Goal: Task Accomplishment & Management: Use online tool/utility

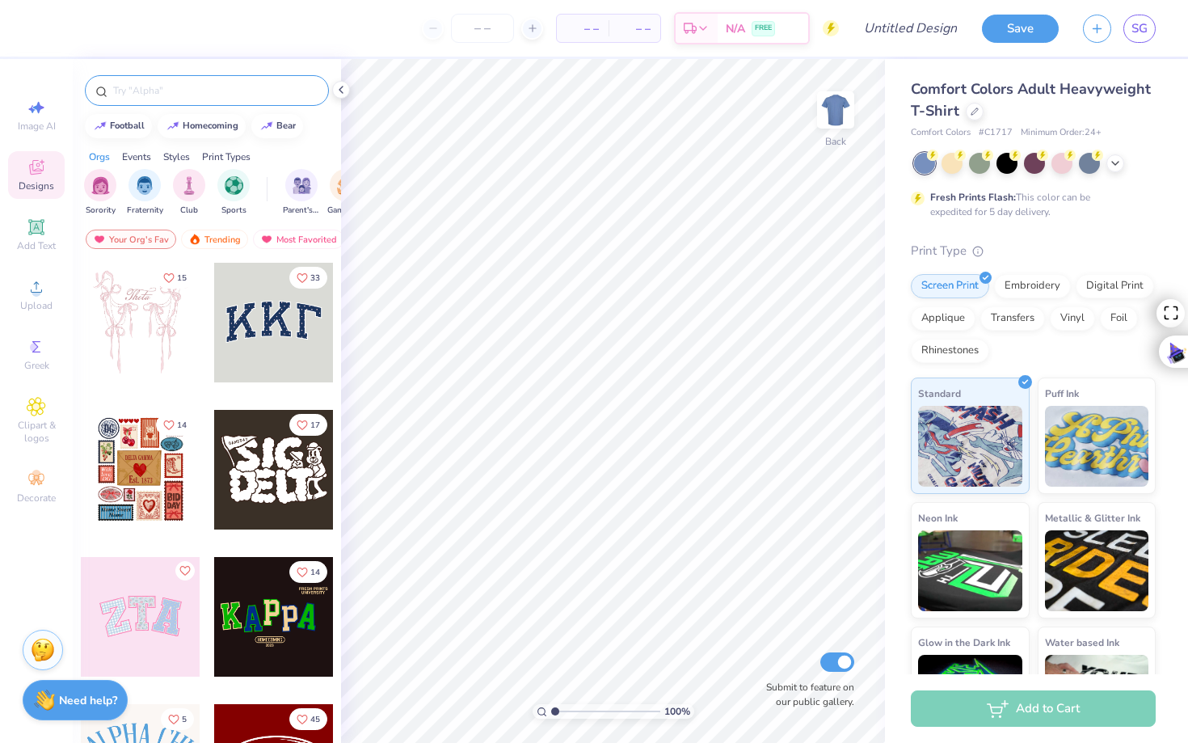
click at [207, 82] on input "text" at bounding box center [215, 90] width 207 height 16
click at [876, 325] on div "Applique" at bounding box center [943, 316] width 65 height 24
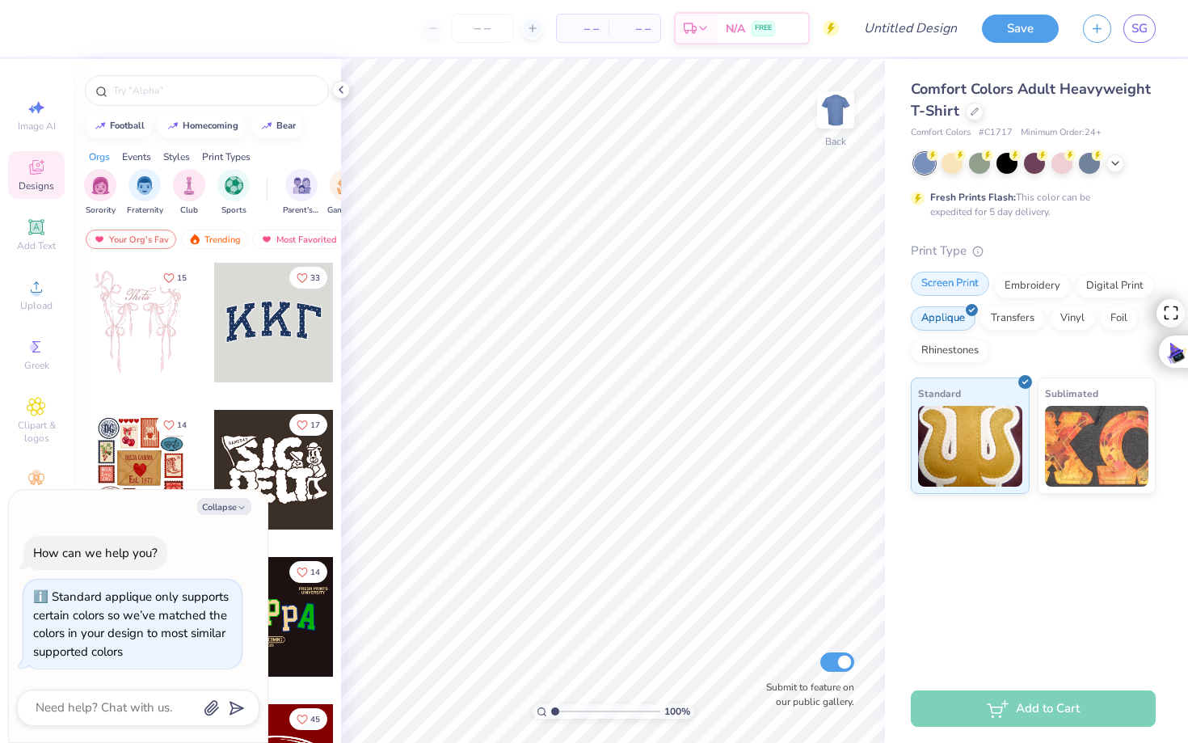
click at [876, 285] on div "Screen Print" at bounding box center [950, 284] width 78 height 24
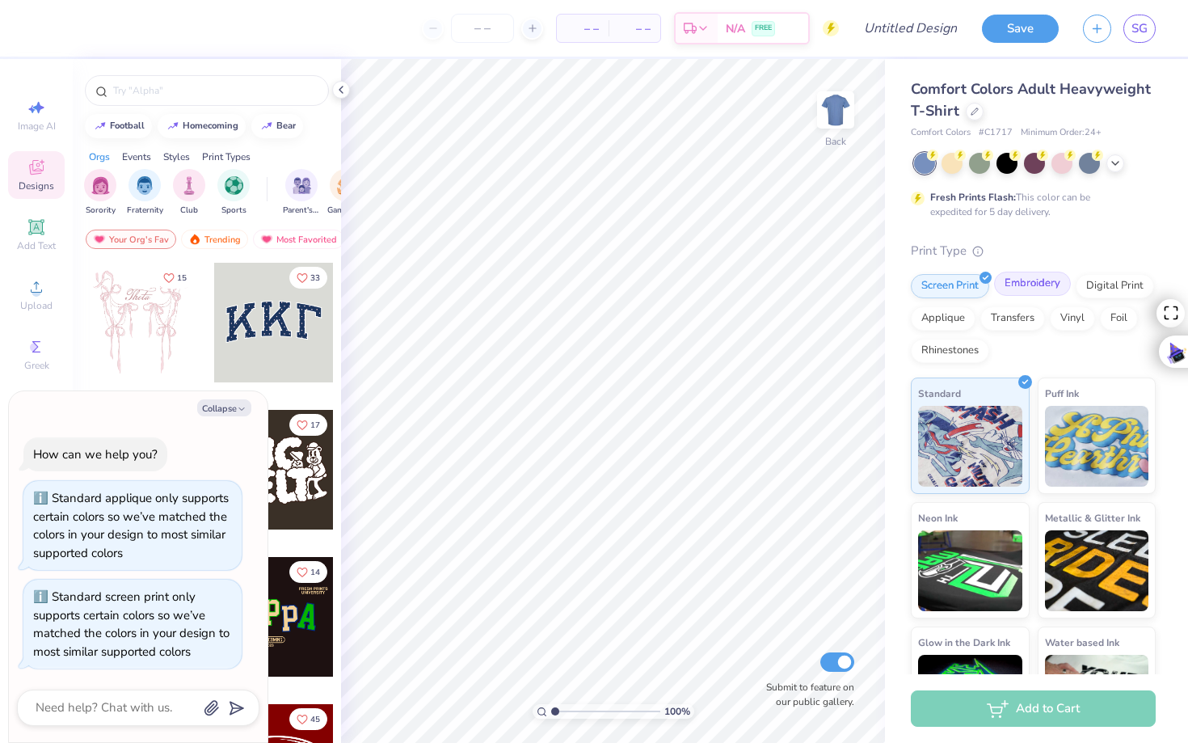
click at [876, 284] on div "Embroidery" at bounding box center [1032, 284] width 77 height 24
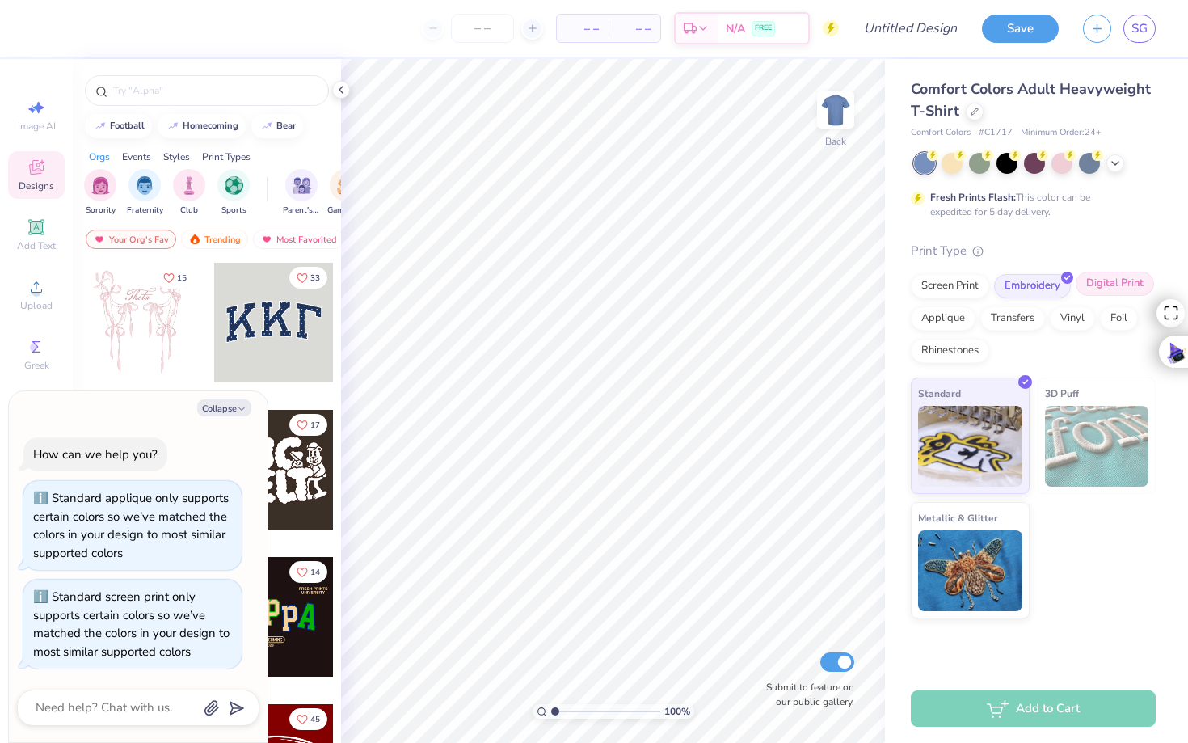
click at [876, 289] on div "Digital Print" at bounding box center [1115, 284] width 78 height 24
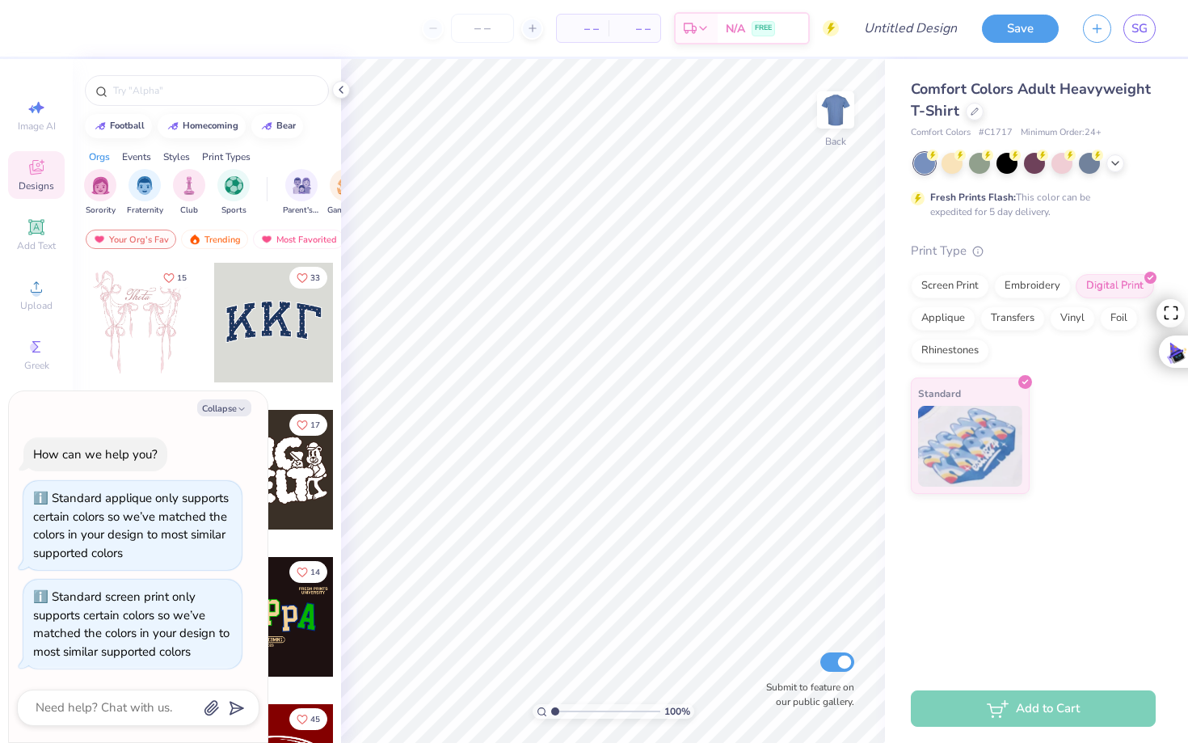
click at [876, 314] on div "Screen Print Embroidery Digital Print Applique Transfers Vinyl Foil Rhinestones" at bounding box center [1033, 318] width 245 height 89
click at [876, 323] on div "Transfers" at bounding box center [1013, 316] width 65 height 24
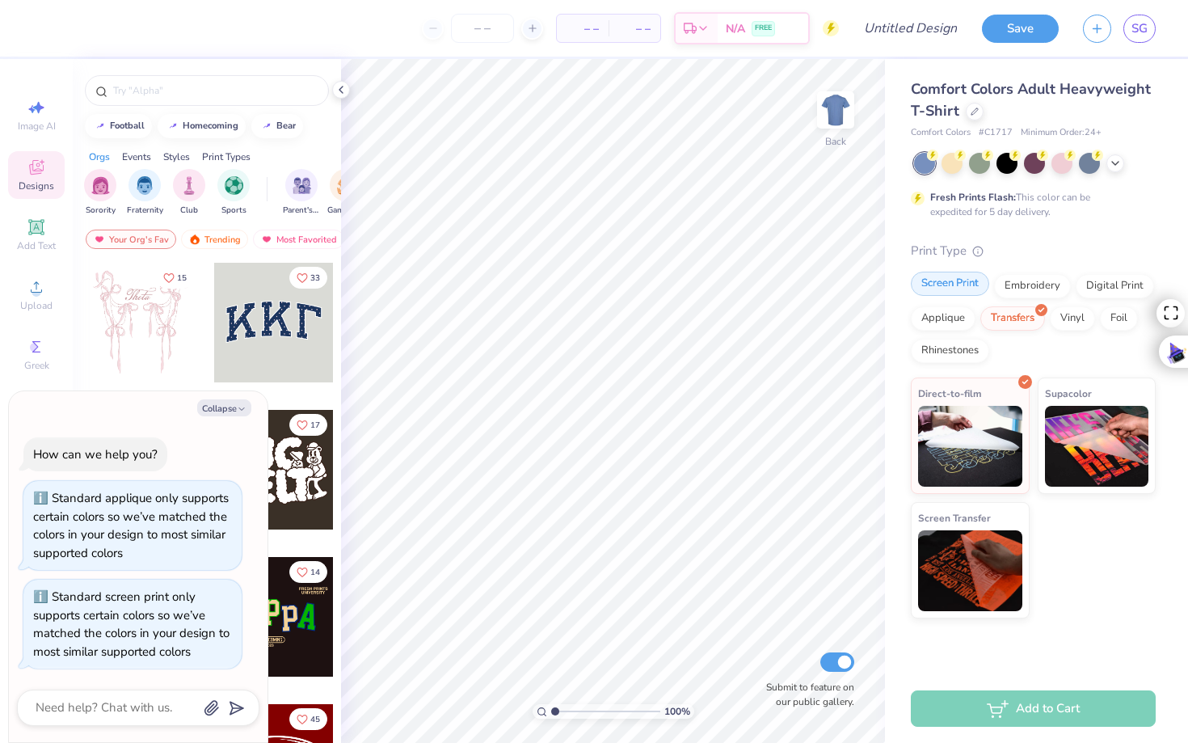
click at [876, 286] on div "Screen Print" at bounding box center [950, 284] width 78 height 24
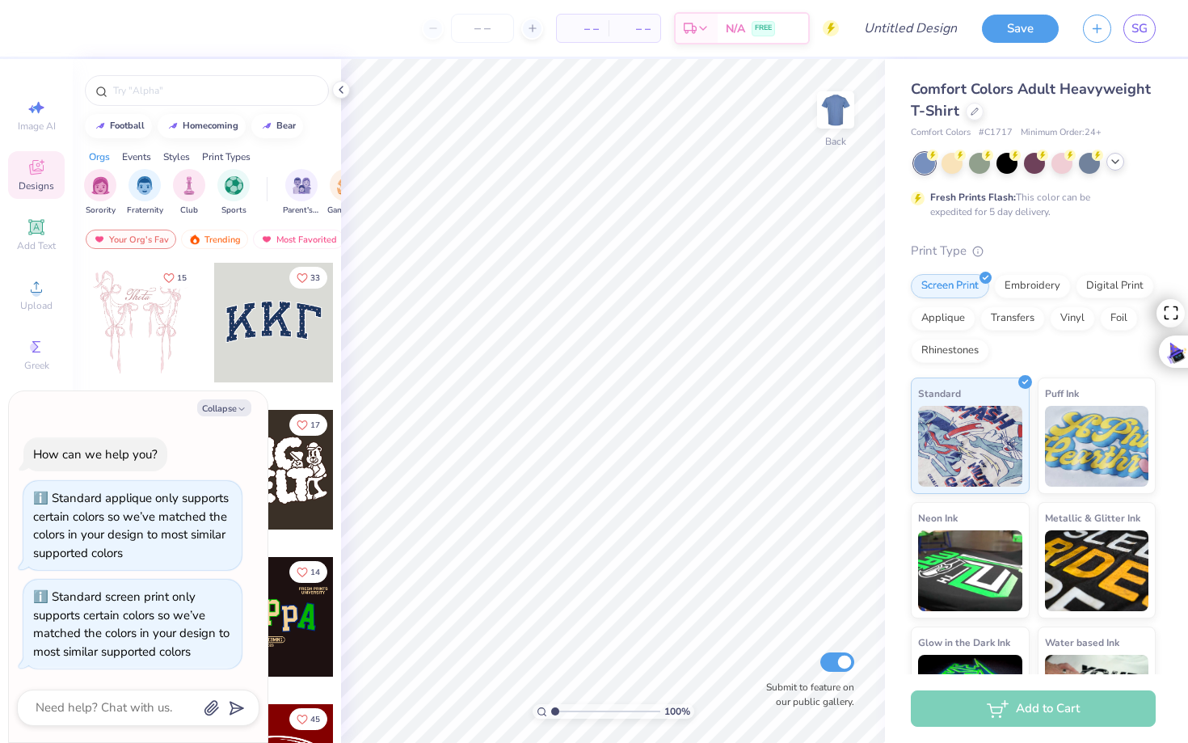
click at [876, 156] on icon at bounding box center [1115, 161] width 13 height 13
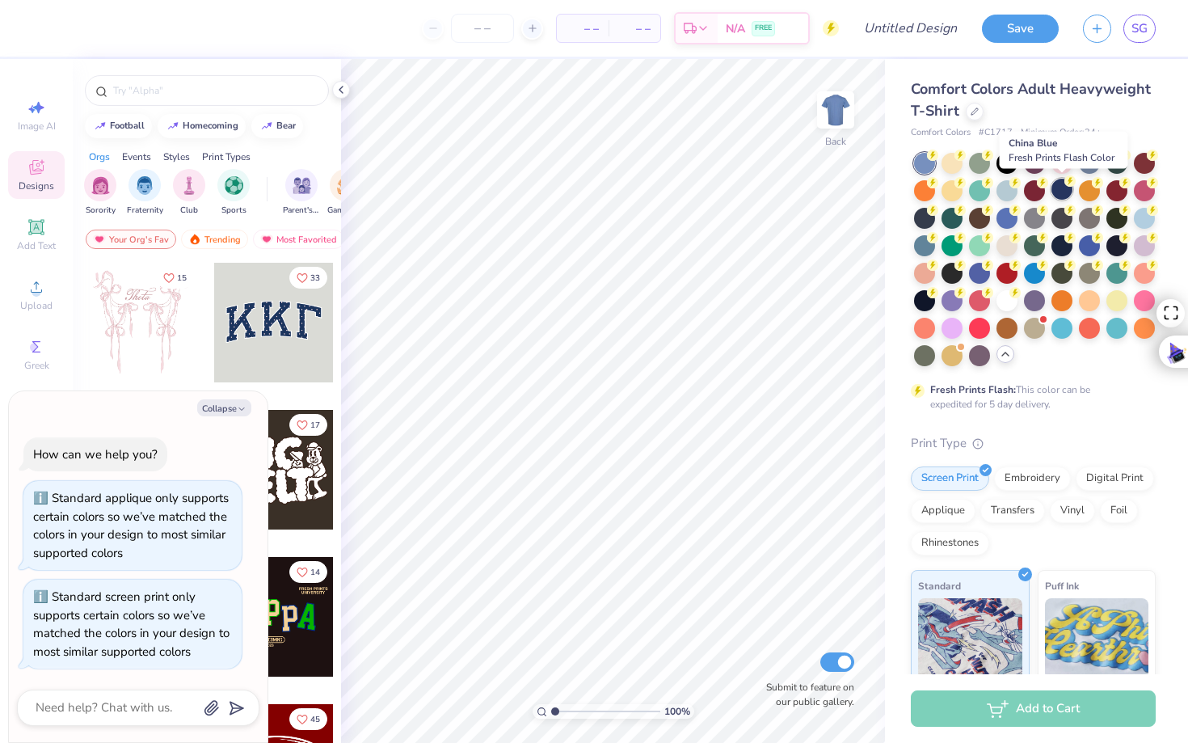
click at [876, 190] on div at bounding box center [1062, 189] width 21 height 21
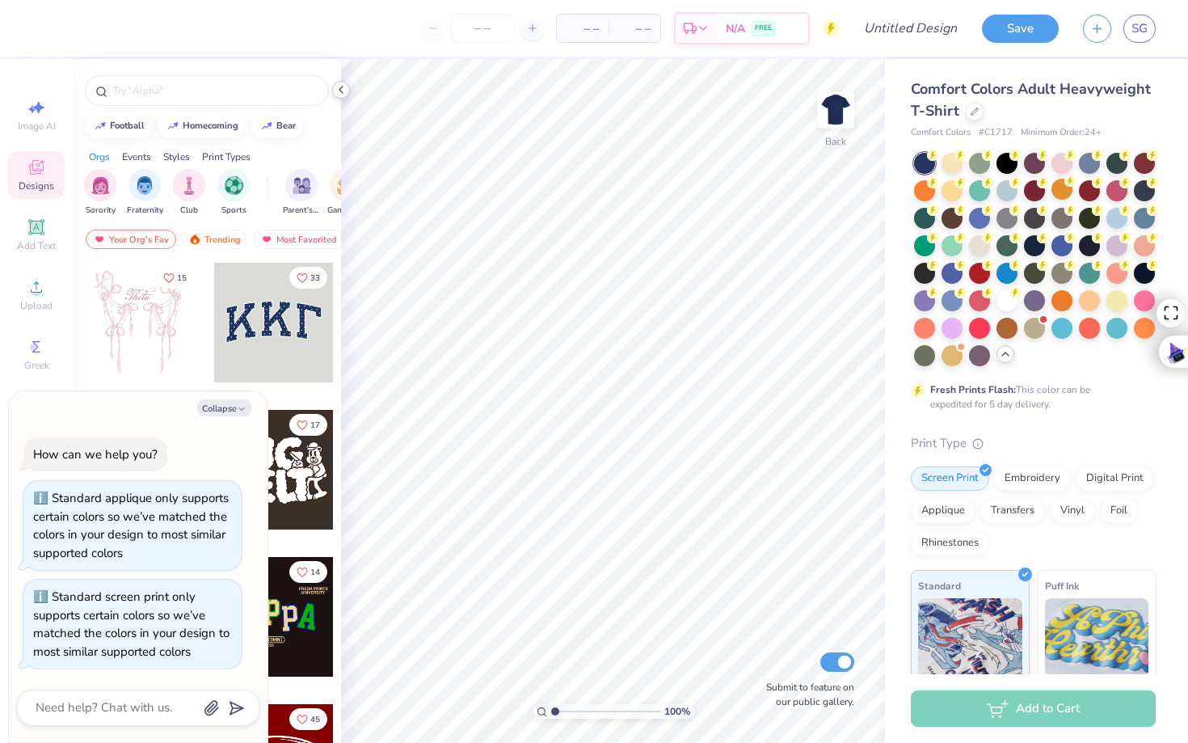
click at [342, 95] on icon at bounding box center [341, 89] width 13 height 13
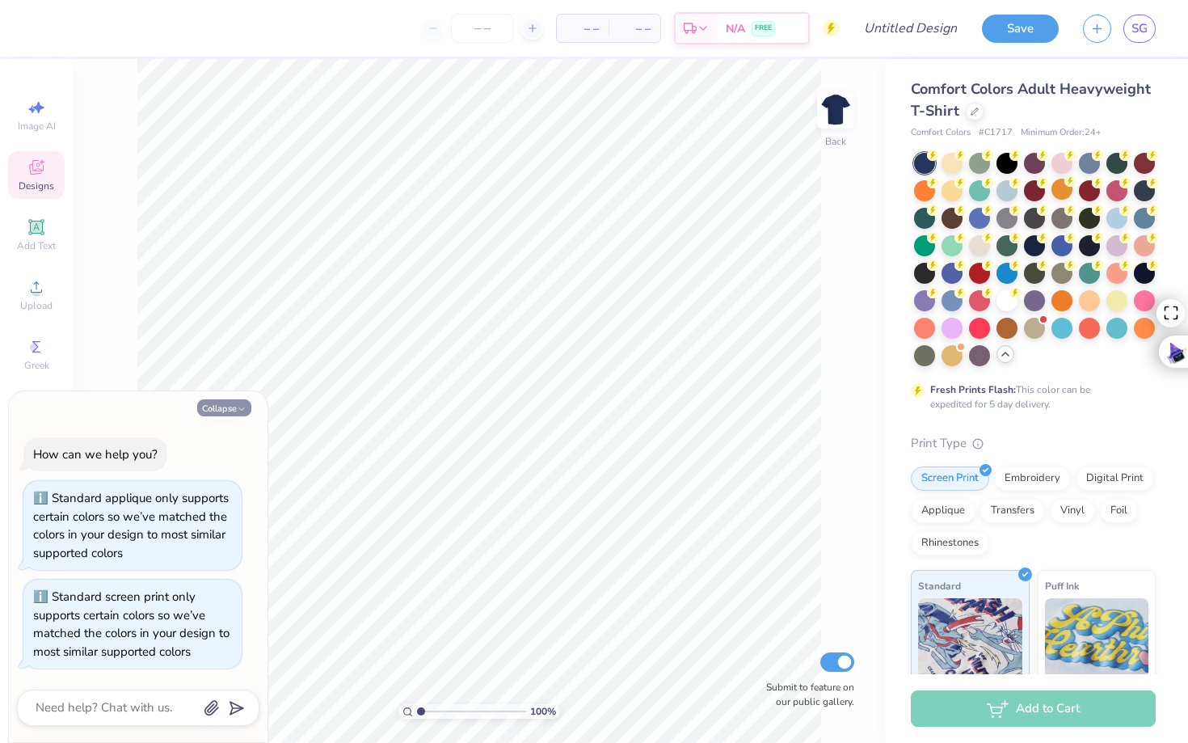
click at [234, 408] on button "Collapse" at bounding box center [224, 407] width 54 height 17
type textarea "x"
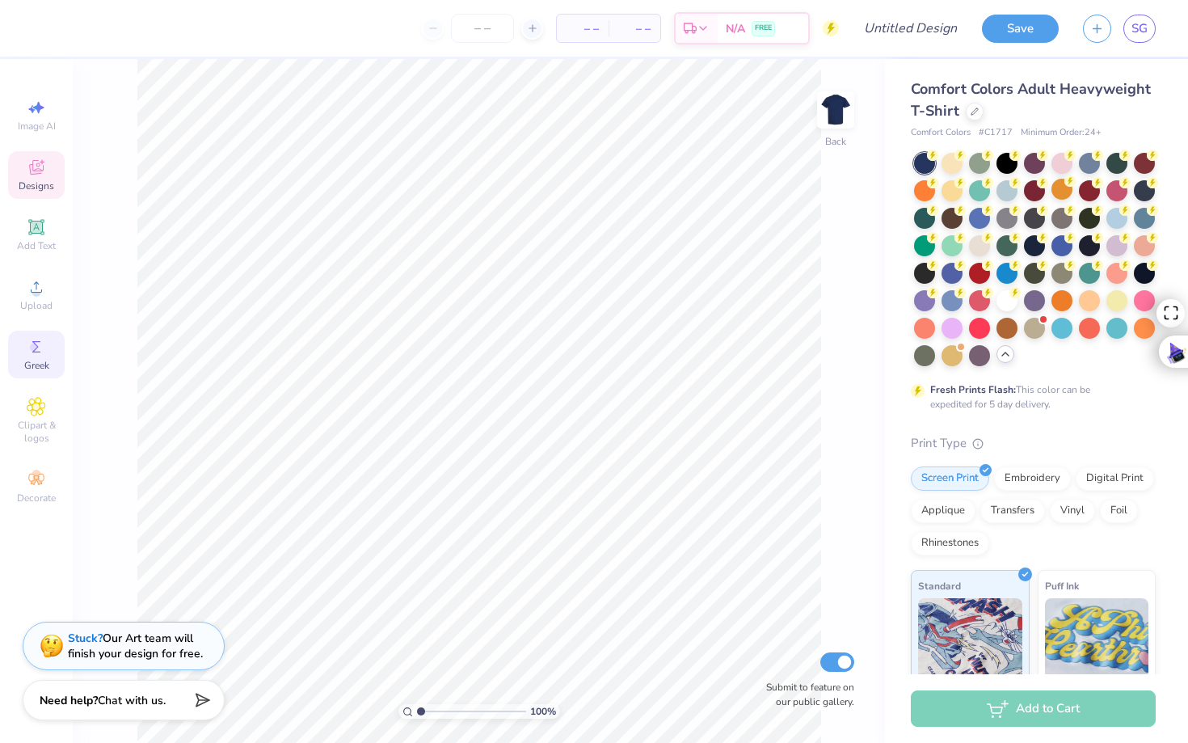
click at [32, 357] on div "Greek" at bounding box center [36, 355] width 57 height 48
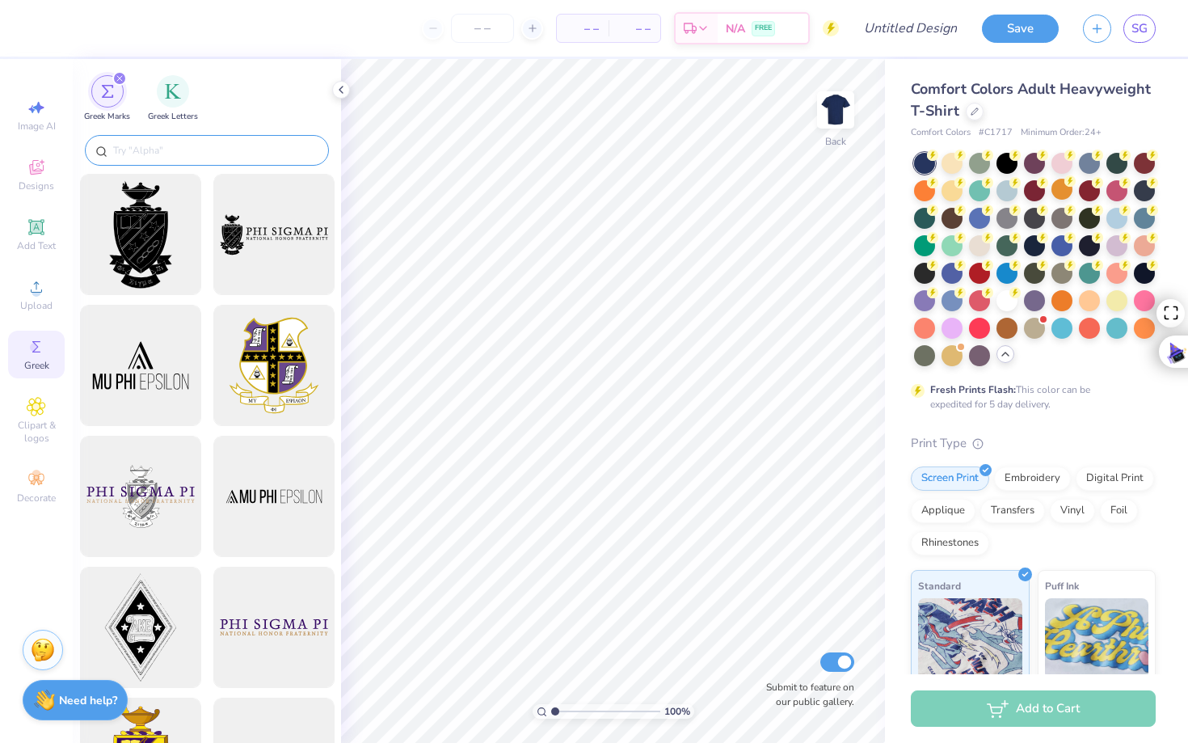
click at [165, 149] on input "text" at bounding box center [215, 150] width 207 height 16
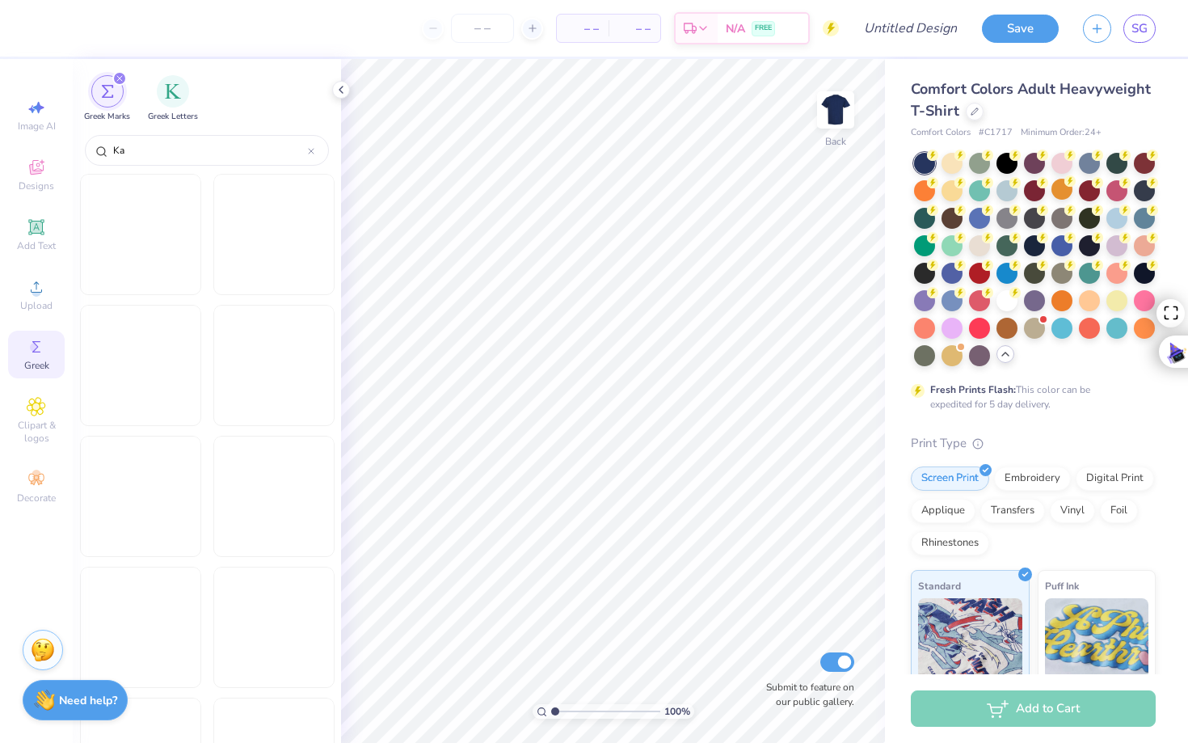
type input "K"
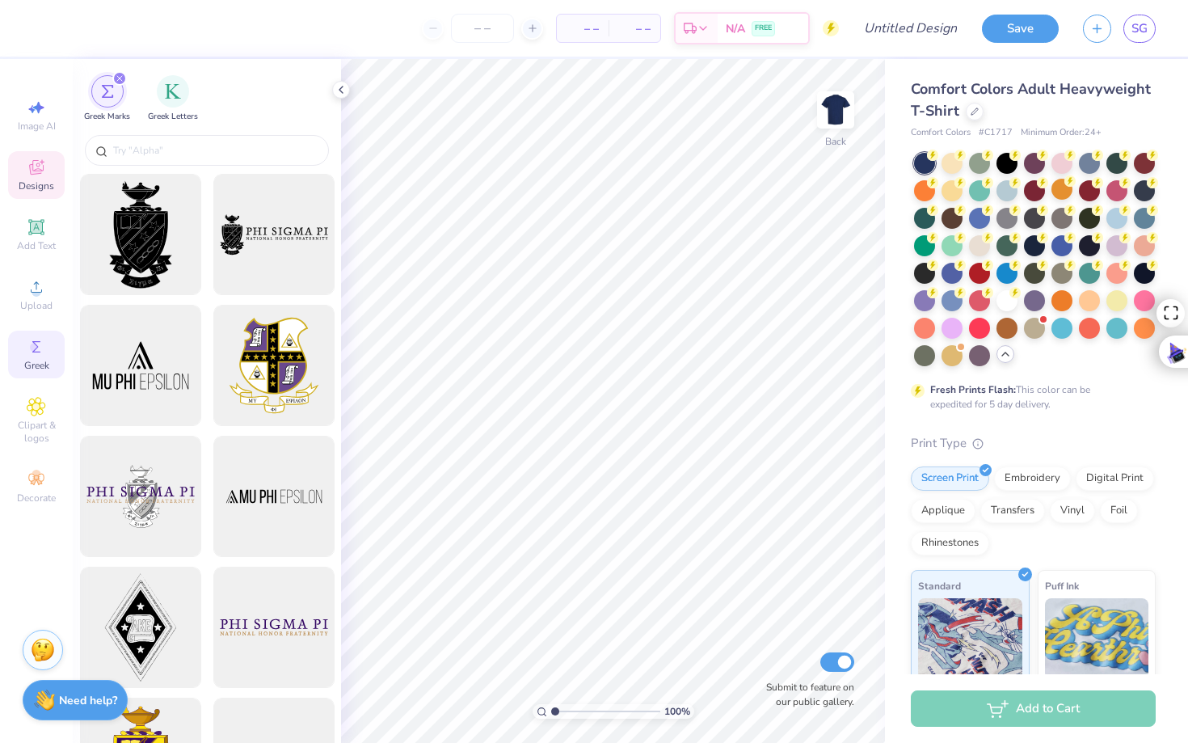
click at [35, 179] on span "Designs" at bounding box center [37, 185] width 36 height 13
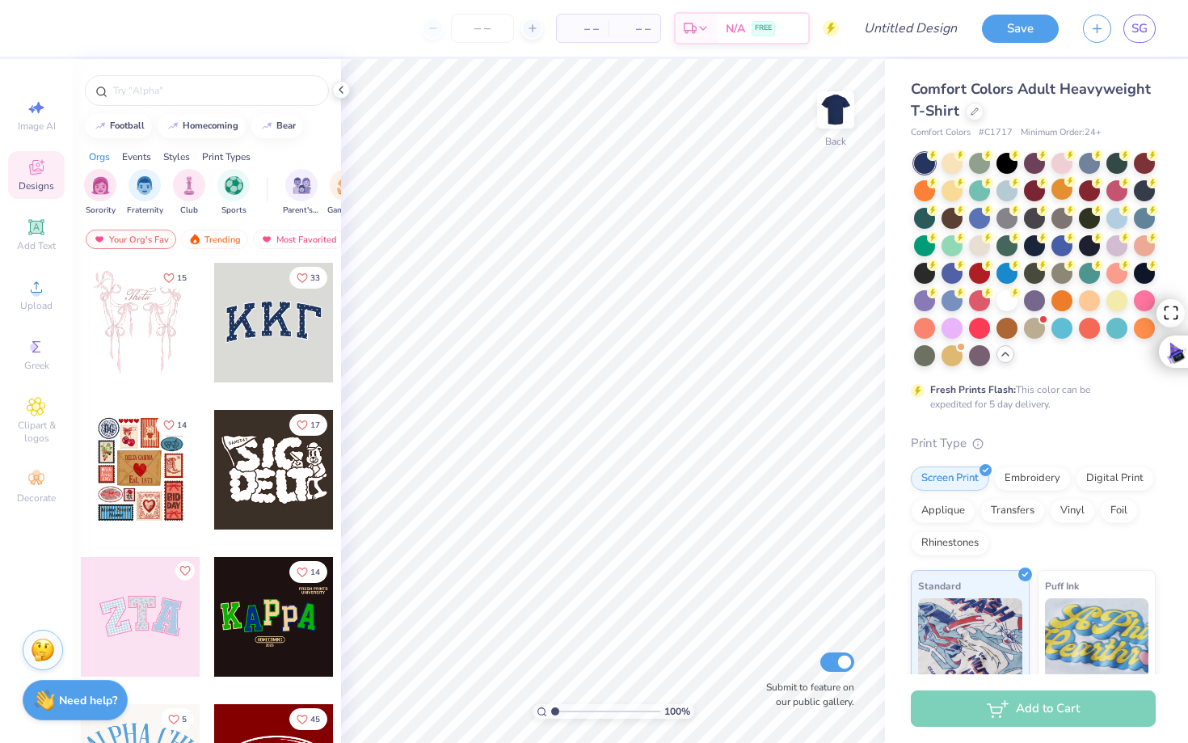
click at [162, 593] on div at bounding box center [141, 617] width 120 height 120
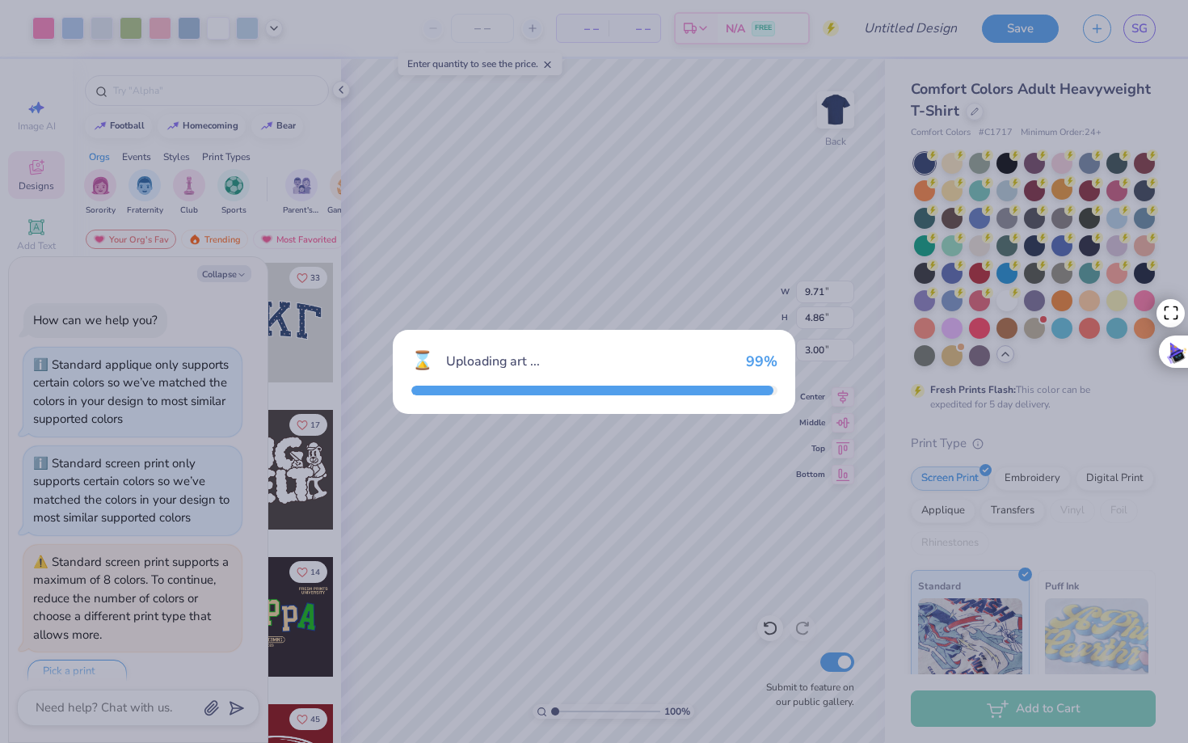
scroll to position [27, 0]
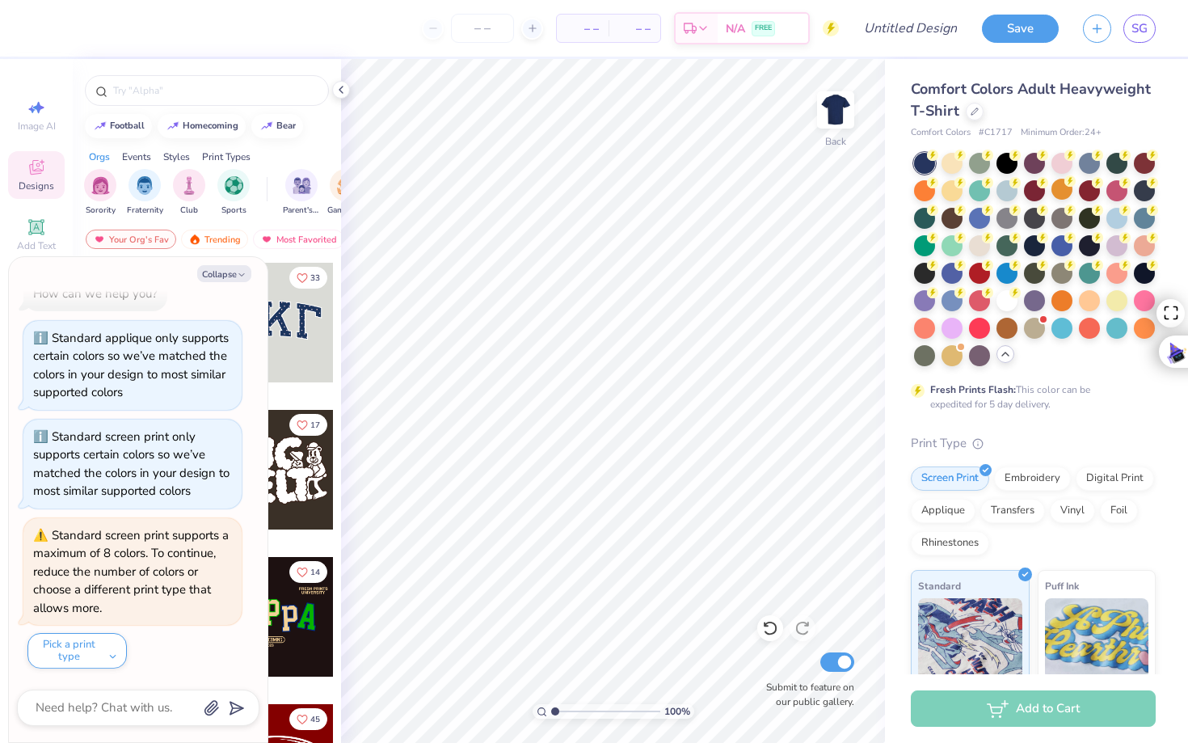
click at [310, 342] on div at bounding box center [274, 323] width 120 height 120
click at [227, 275] on button "Collapse" at bounding box center [224, 273] width 54 height 17
type textarea "x"
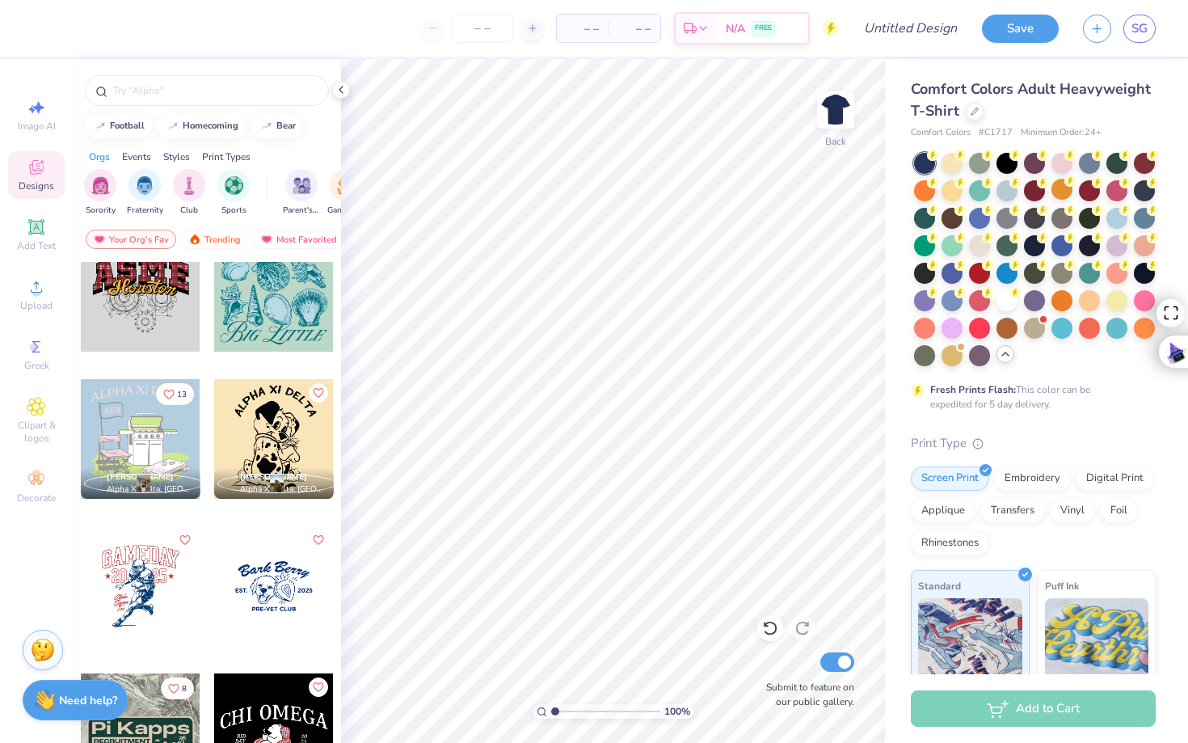
scroll to position [3120, 0]
click at [194, 193] on div "filter for Club" at bounding box center [189, 183] width 32 height 32
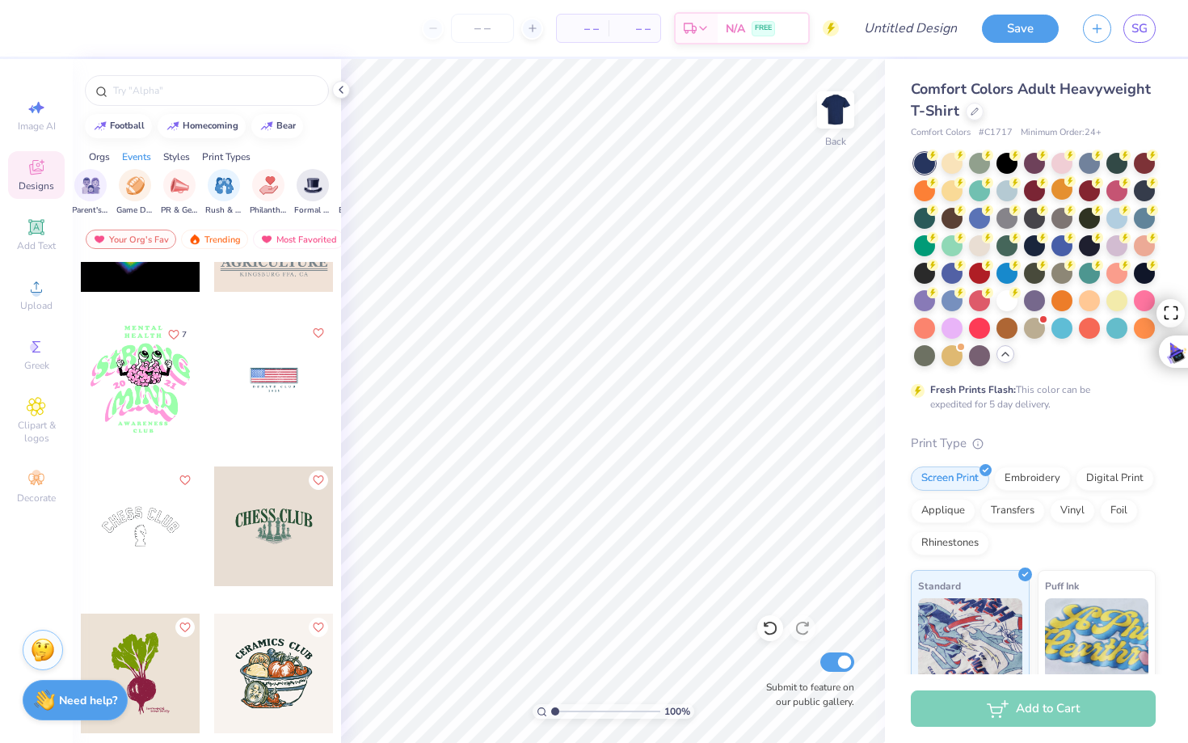
scroll to position [0, 209]
click at [170, 195] on div "filter for PR & General" at bounding box center [181, 185] width 32 height 32
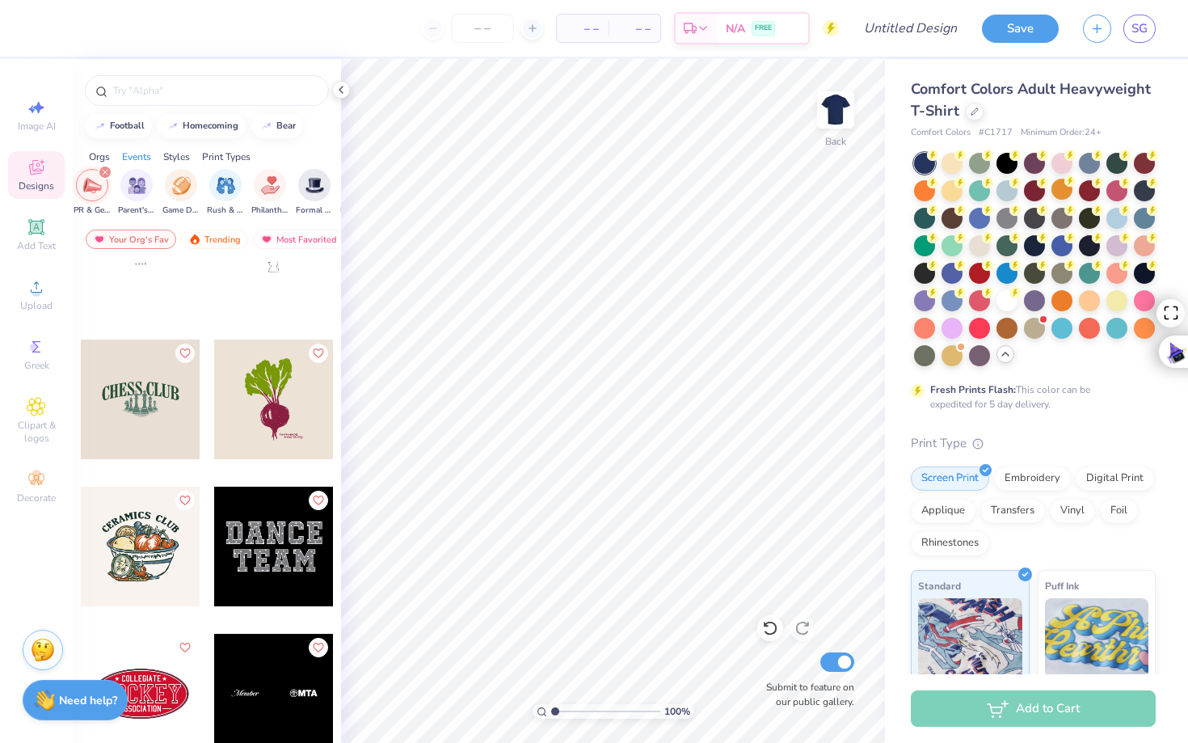
scroll to position [1142, 0]
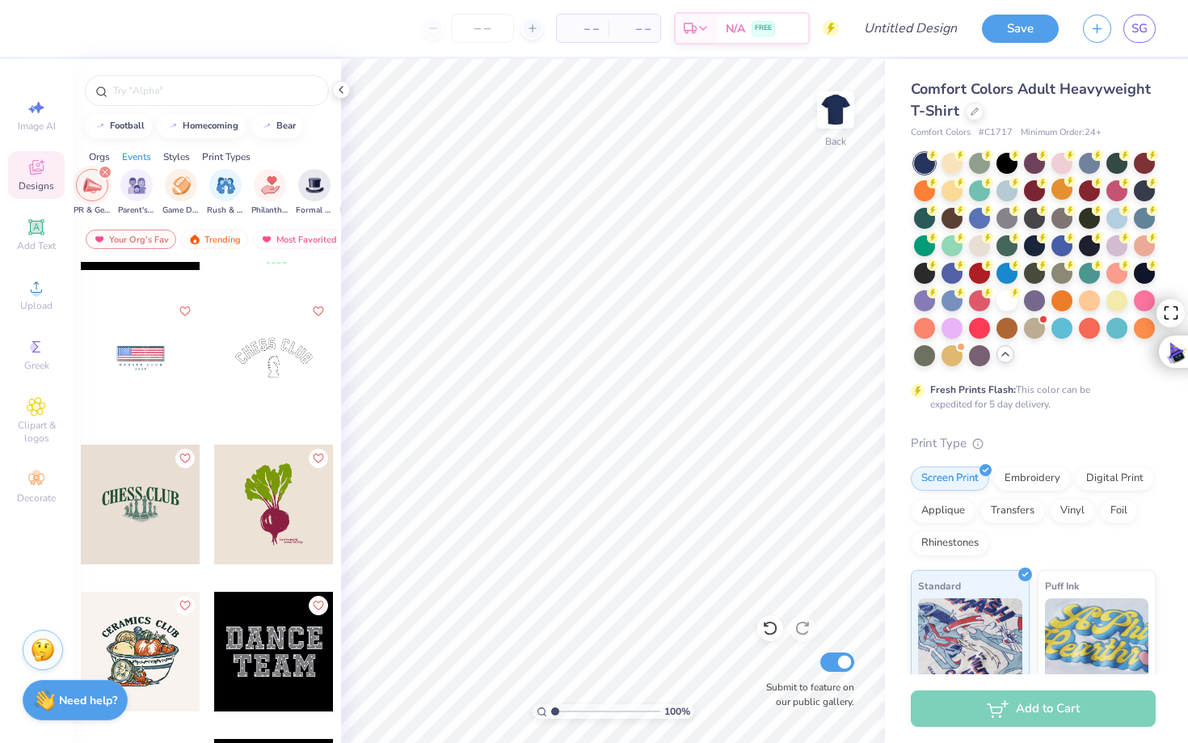
click at [151, 342] on div at bounding box center [141, 358] width 120 height 120
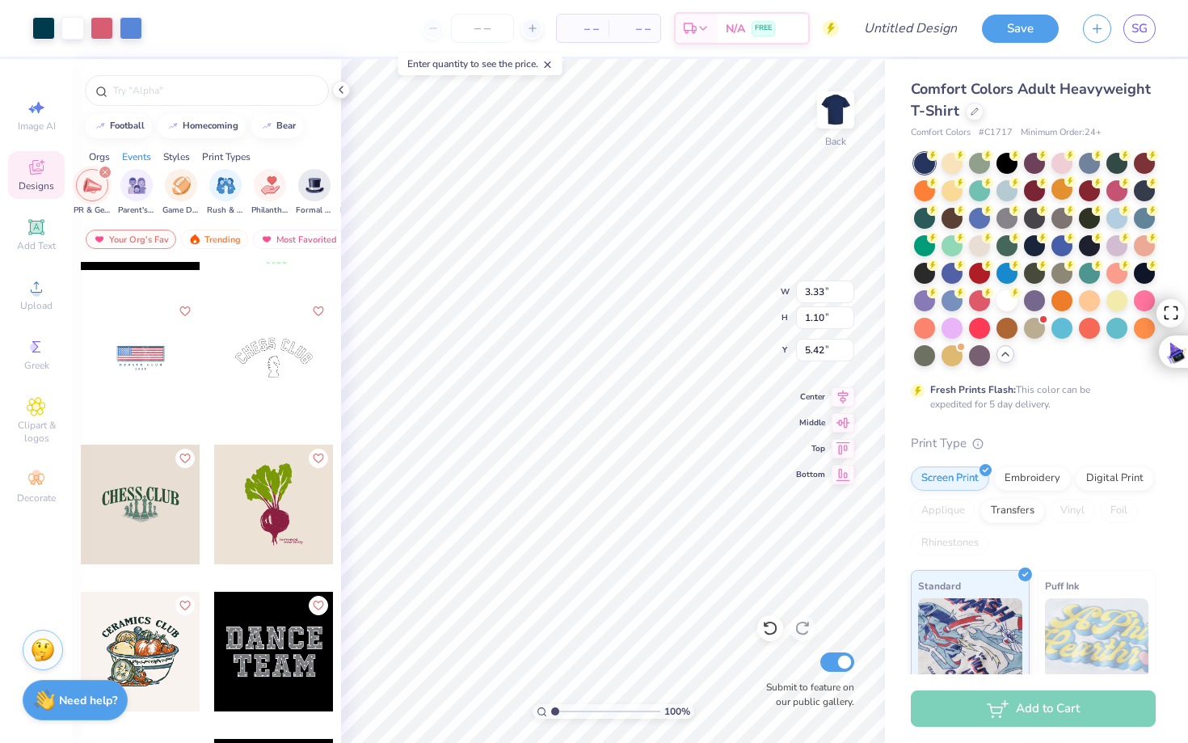
type input "3.33"
type input "1.10"
type input "3.28"
click at [38, 303] on span "Upload" at bounding box center [36, 305] width 32 height 13
click at [31, 357] on div "Greek" at bounding box center [36, 355] width 57 height 48
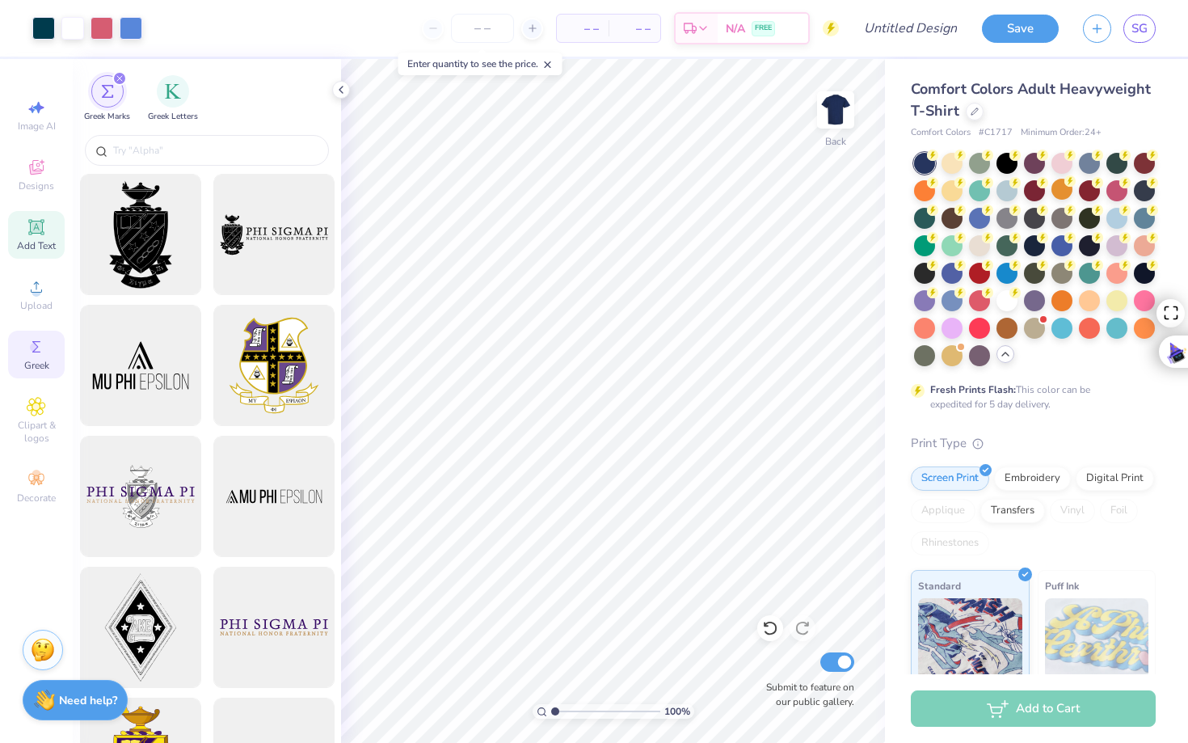
click at [44, 236] on icon at bounding box center [36, 226] width 19 height 19
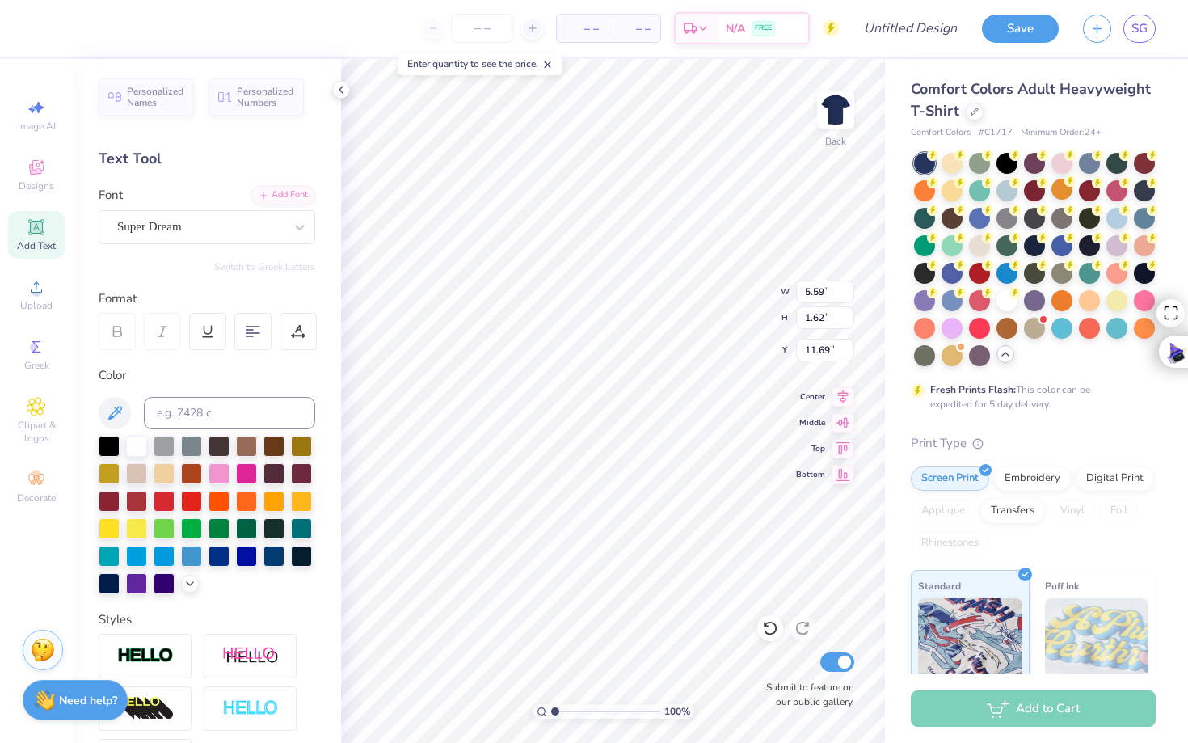
scroll to position [0, 0]
type textarea "KAP"
click at [209, 222] on div "Super Dream" at bounding box center [201, 226] width 170 height 25
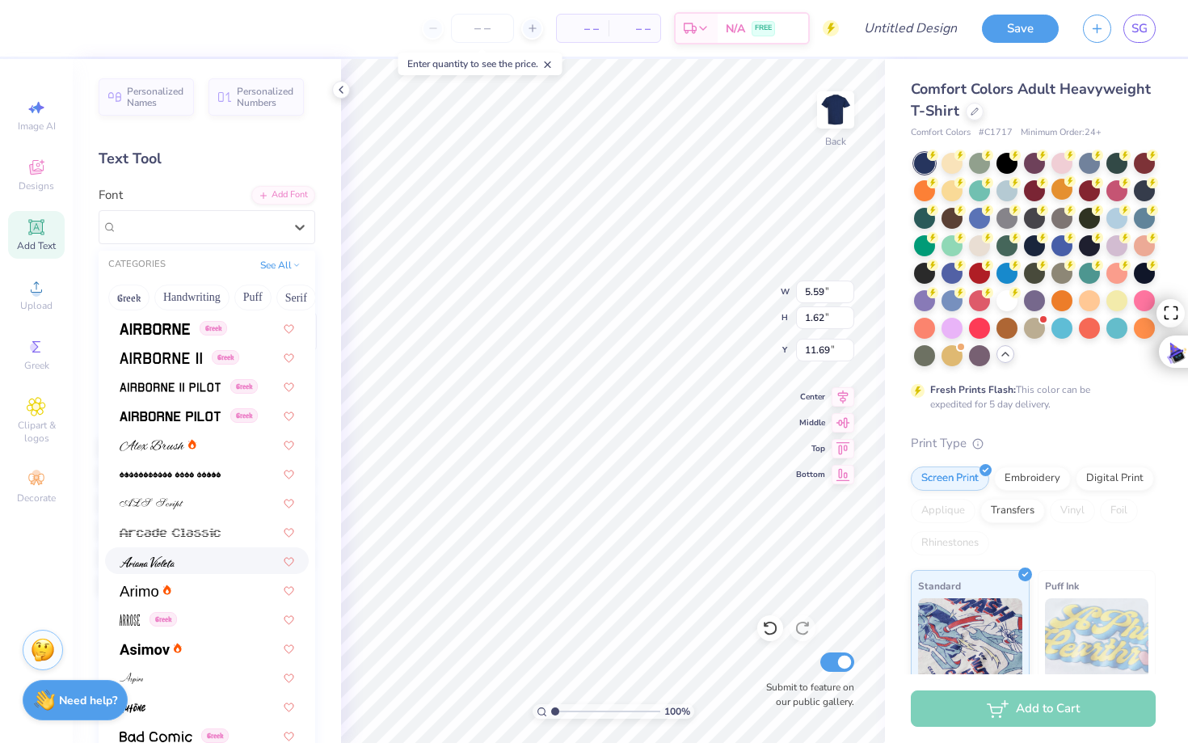
scroll to position [366, 0]
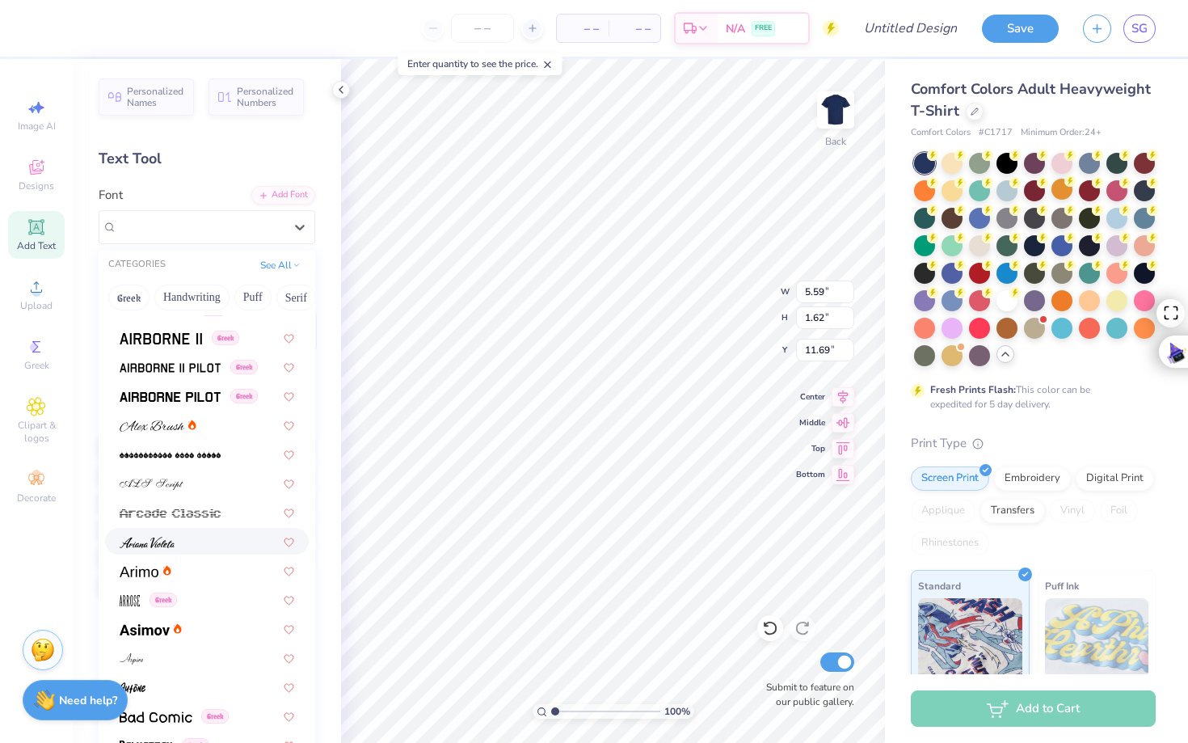
click at [167, 542] on img at bounding box center [147, 542] width 55 height 11
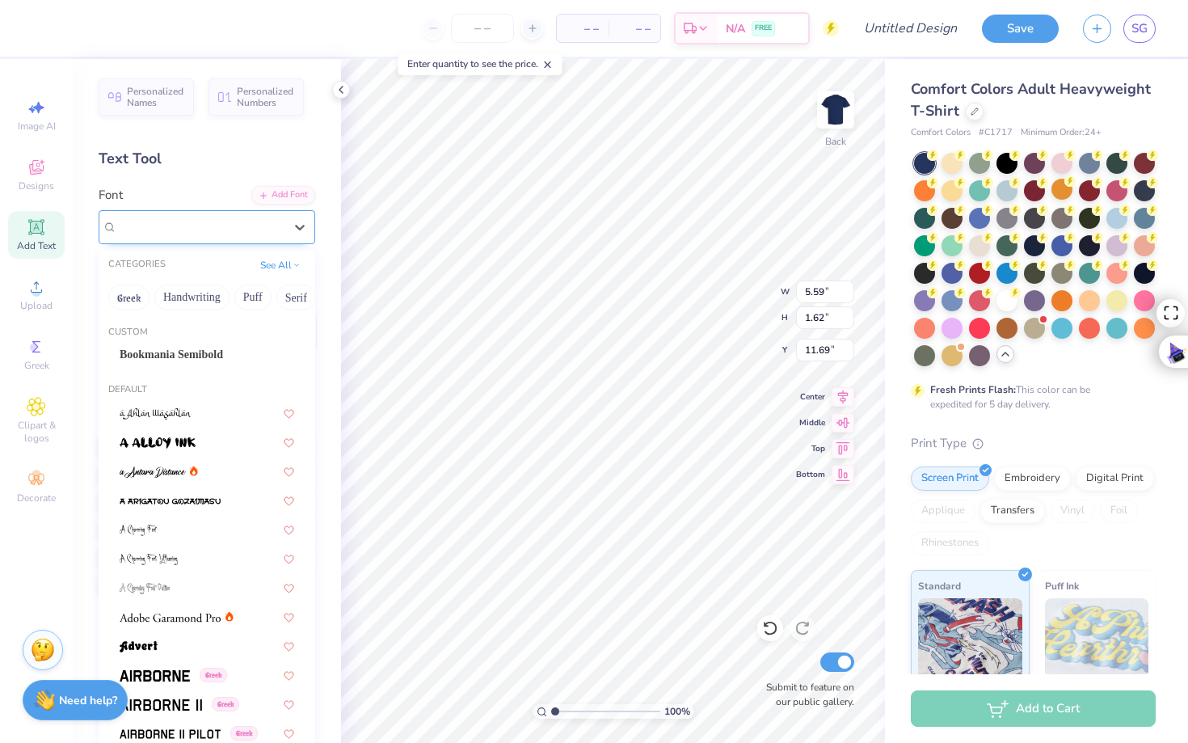
click at [184, 222] on div "[PERSON_NAME]" at bounding box center [201, 226] width 170 height 25
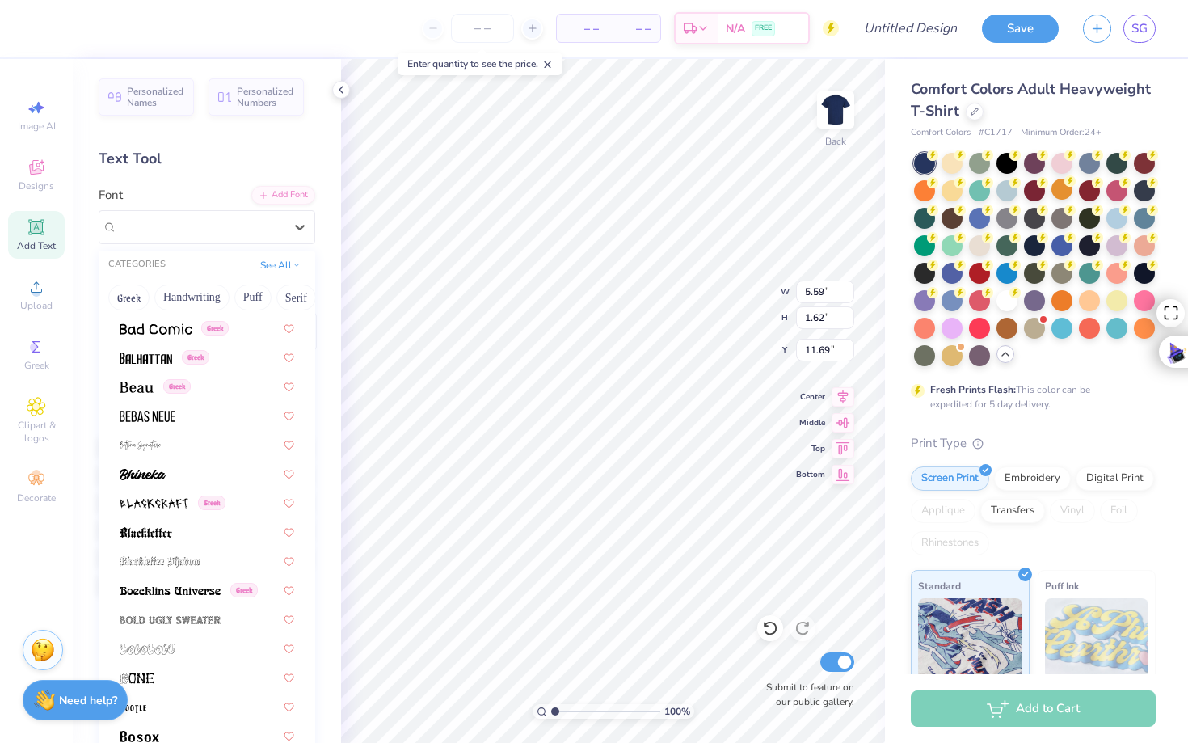
scroll to position [755, 0]
click at [184, 406] on div at bounding box center [207, 414] width 175 height 17
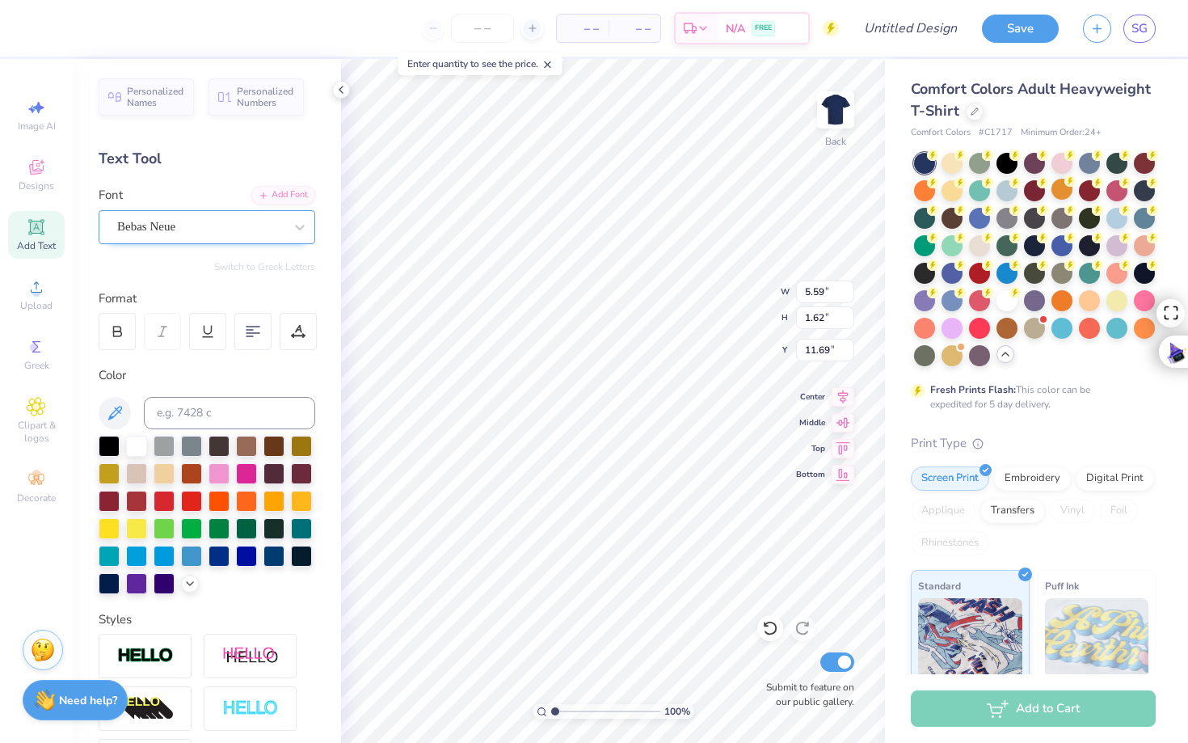
click at [188, 228] on div "Bebas Neue" at bounding box center [201, 226] width 170 height 25
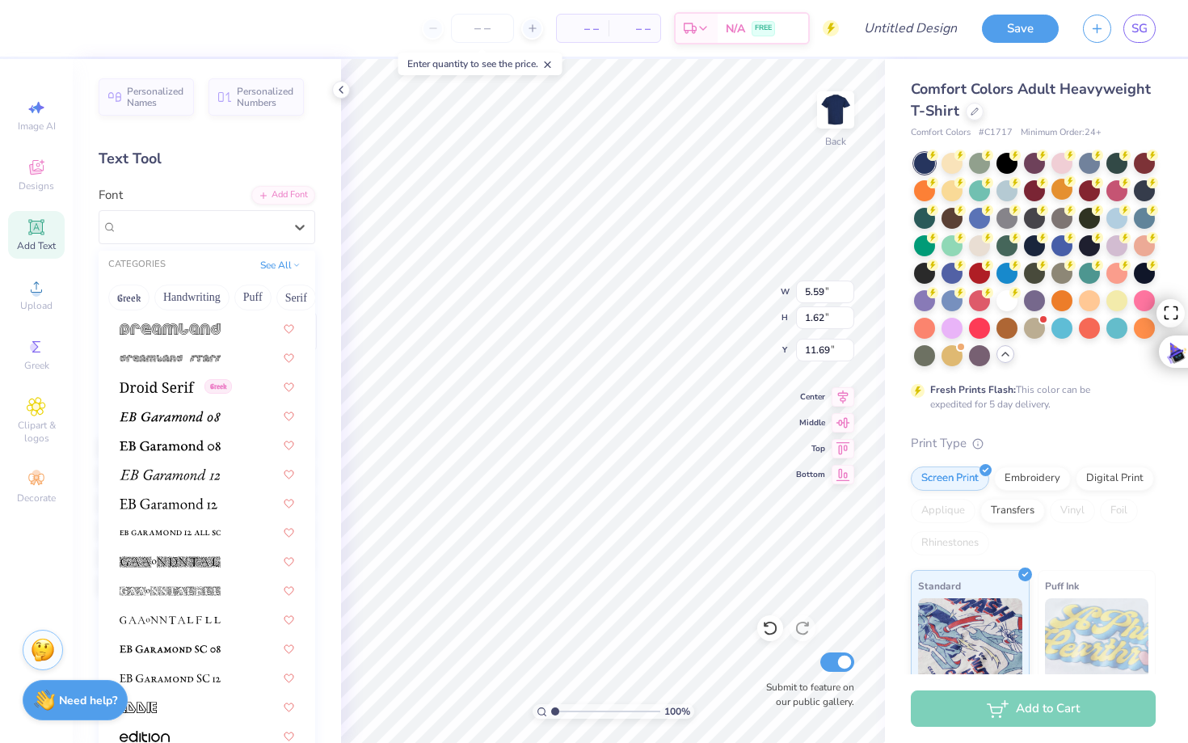
scroll to position [3092, 0]
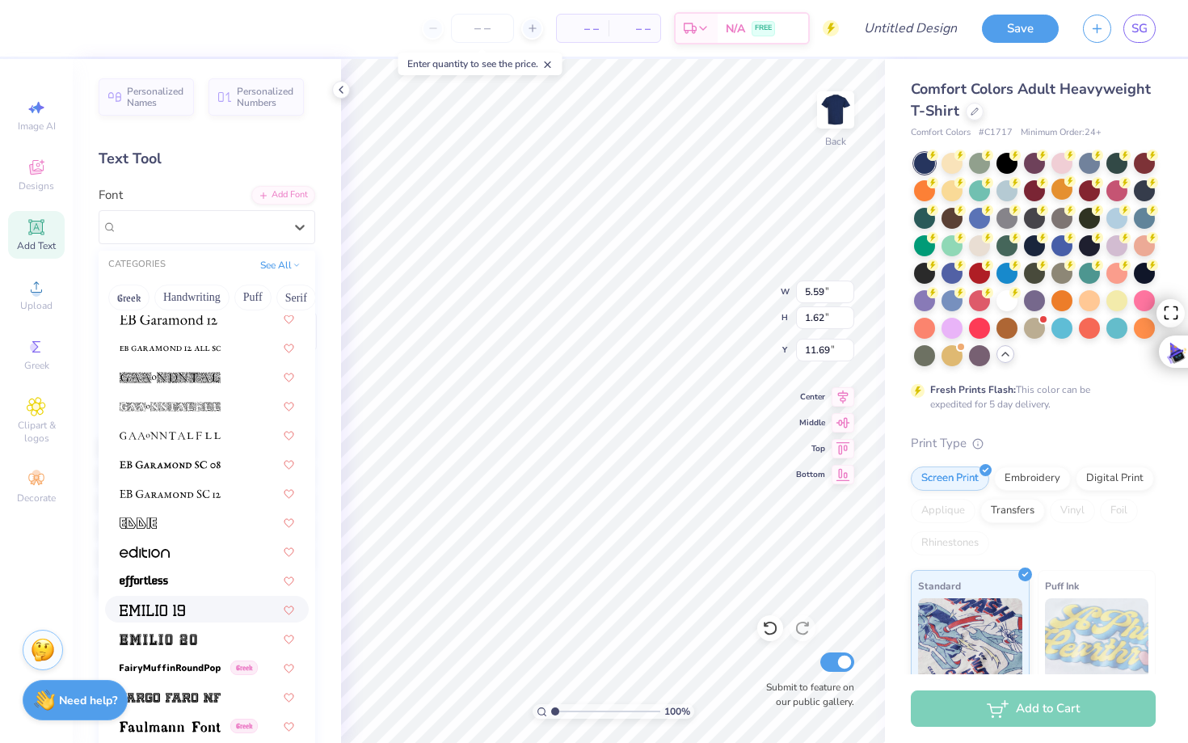
click at [177, 593] on div at bounding box center [207, 609] width 204 height 27
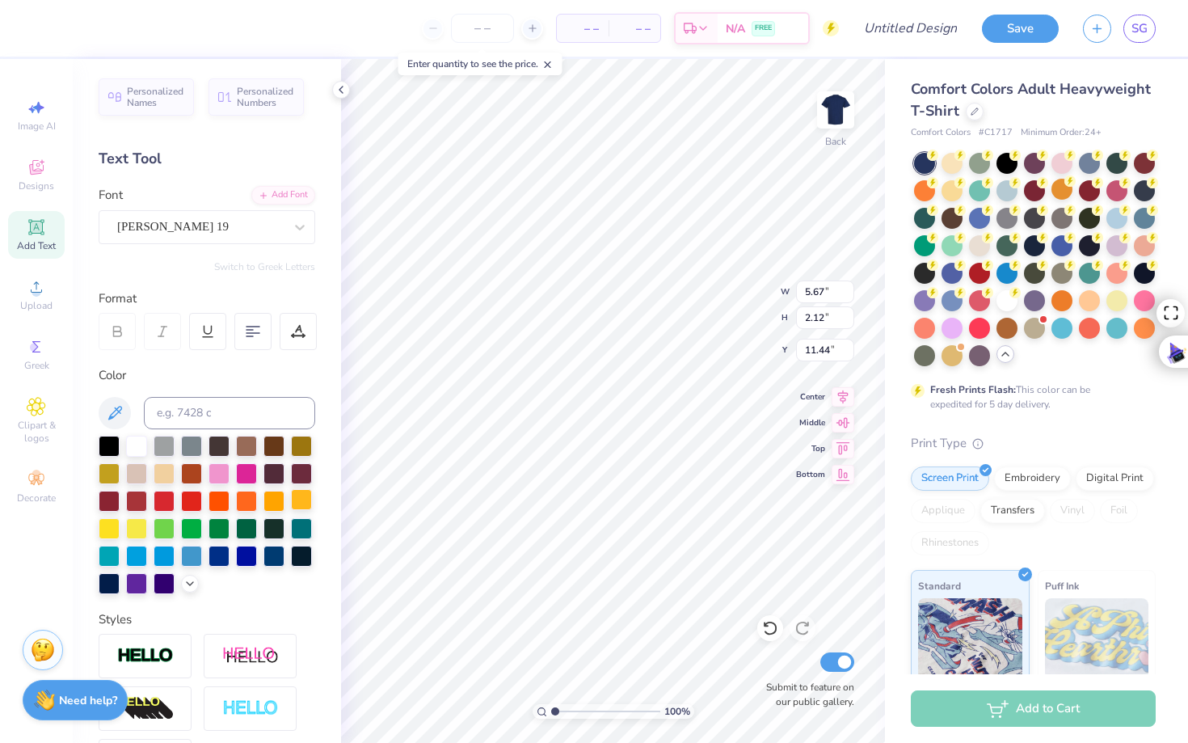
type input "4.87"
type input "3.03"
type input "1.13"
type input "4.37"
type input "3.33"
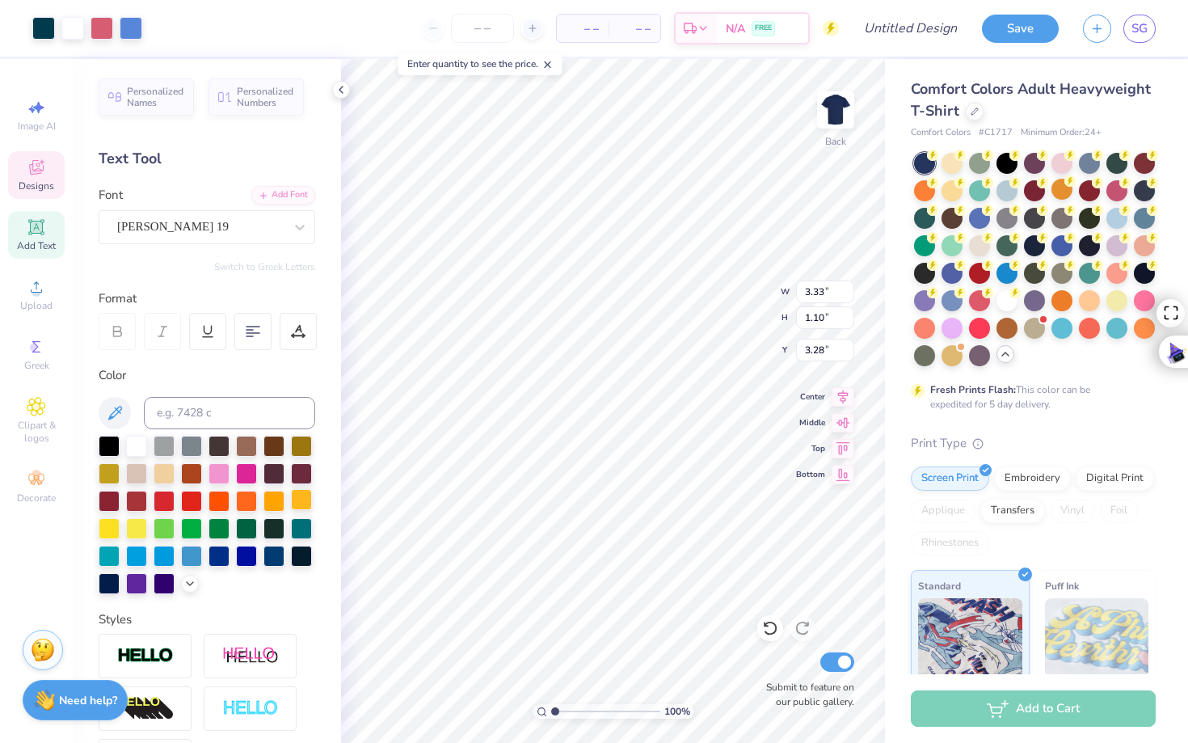
type input "1.10"
type input "3.66"
type input "3.89"
type input "1.28"
type input "3.10"
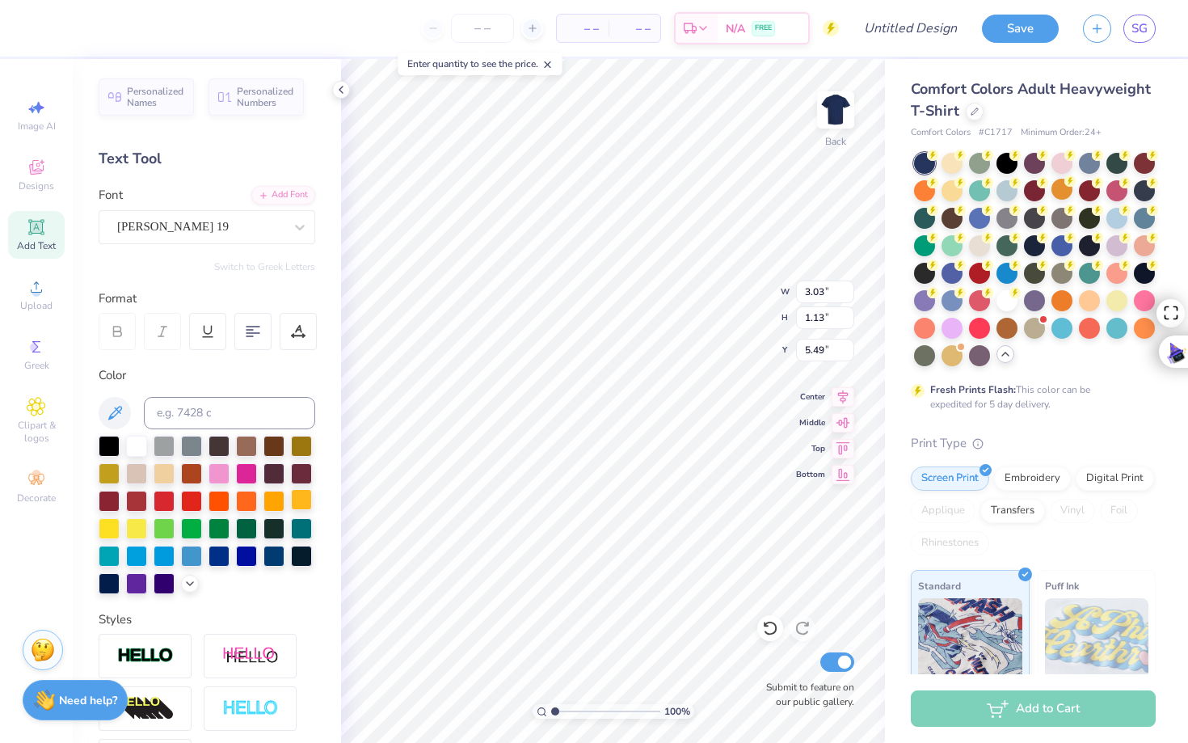
type input "1.16"
type input "3.35"
type input "1.25"
type input "5.69"
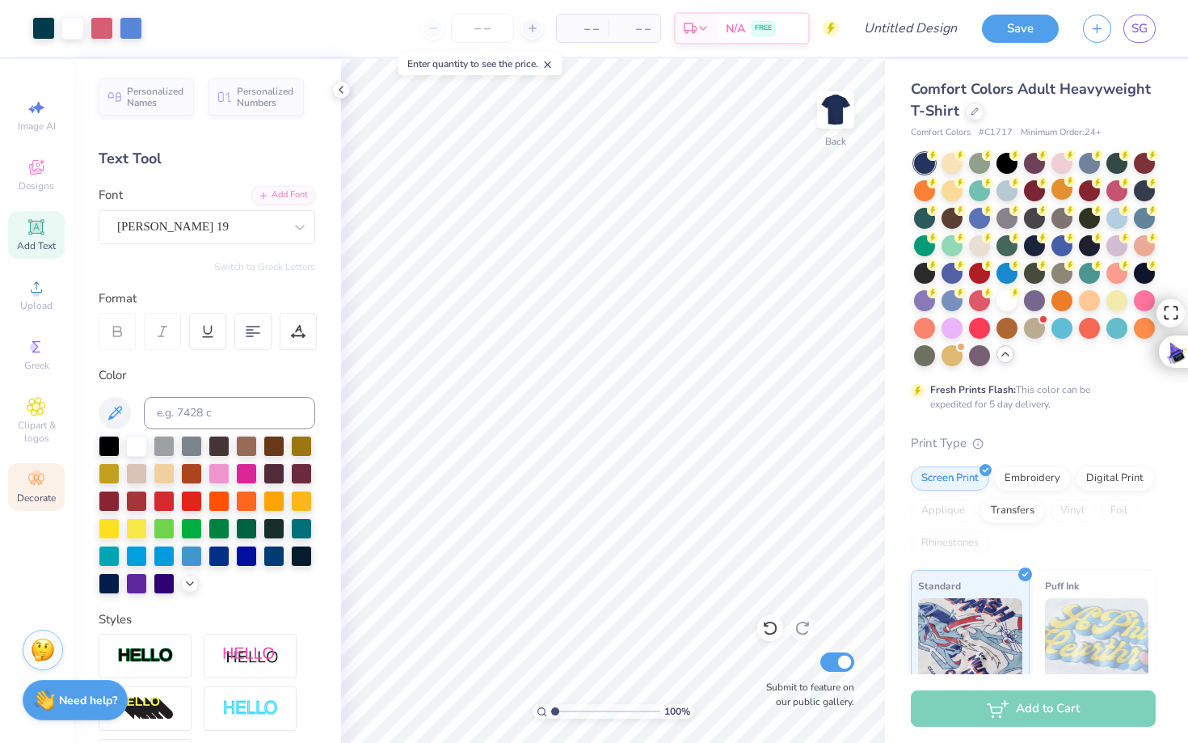
click at [36, 473] on circle at bounding box center [36, 474] width 9 height 9
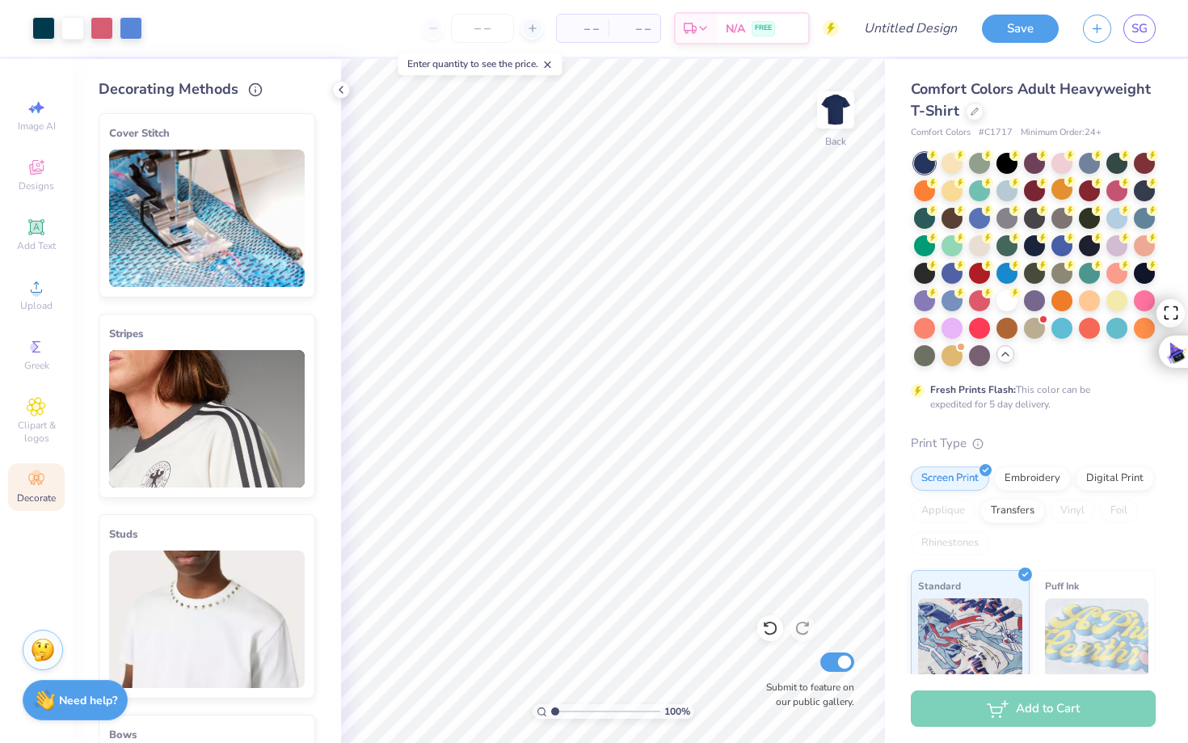
click at [129, 405] on img at bounding box center [207, 418] width 196 height 137
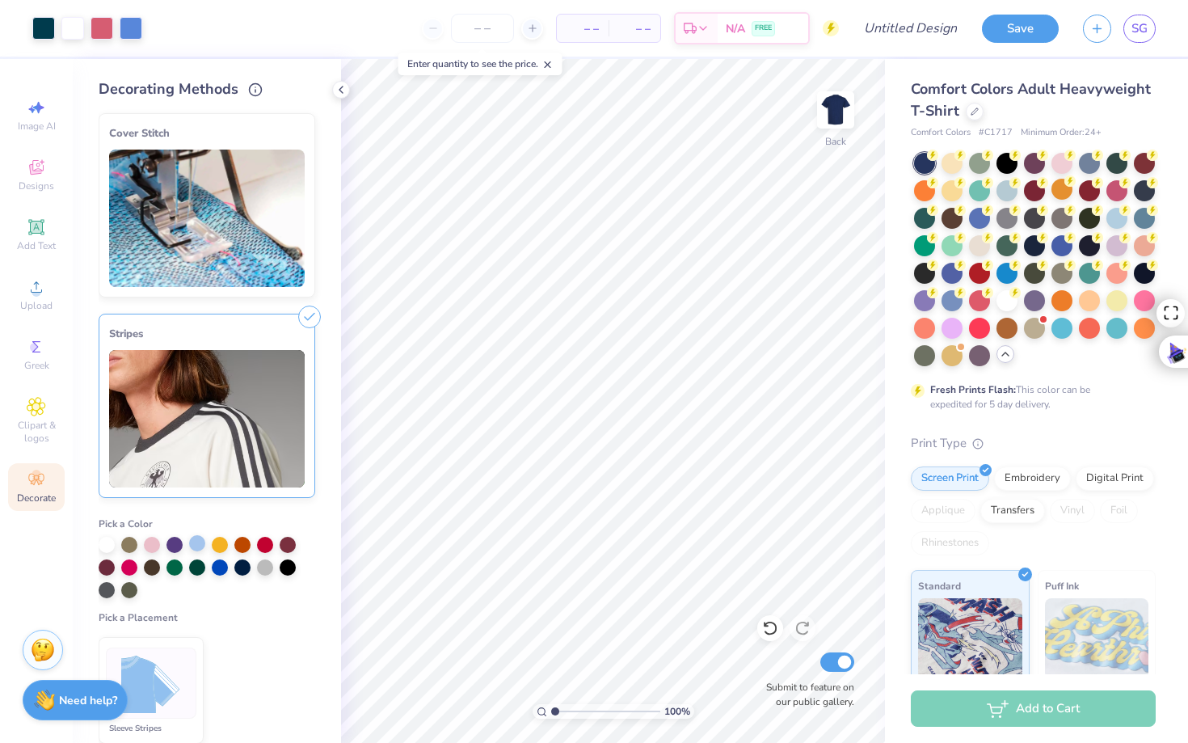
click at [199, 541] on div at bounding box center [197, 543] width 16 height 16
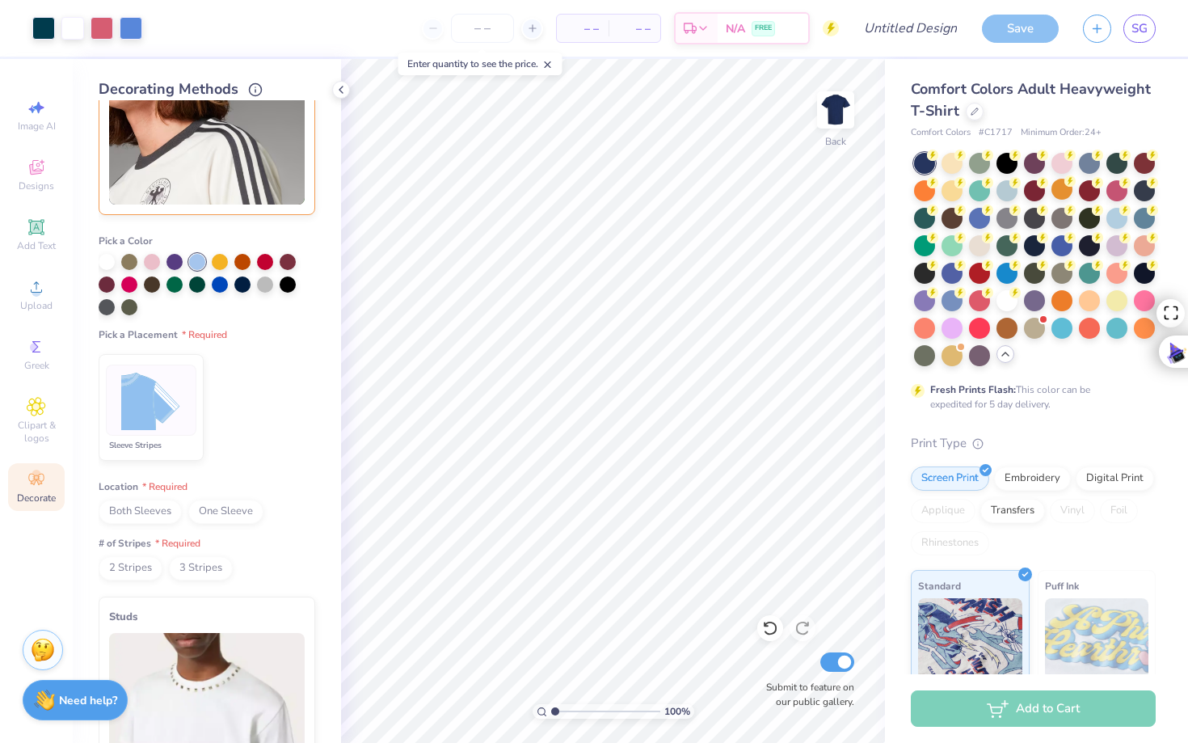
scroll to position [290, 0]
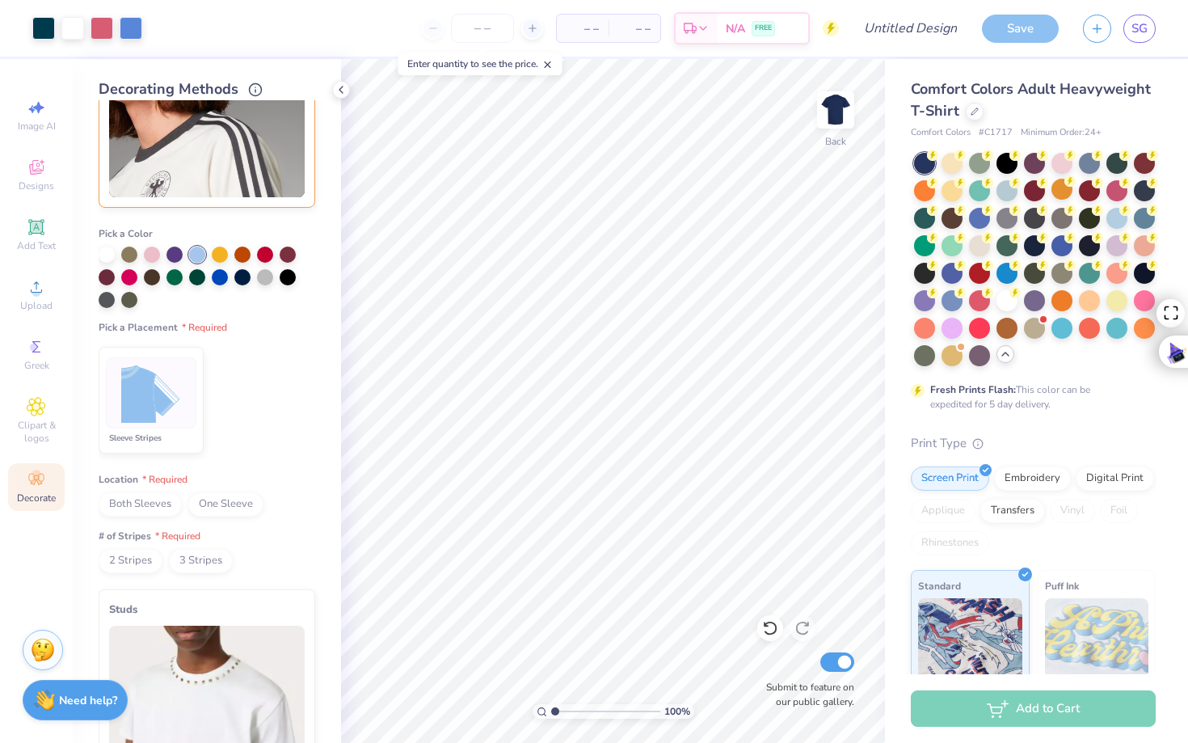
click at [147, 506] on span "Both Sleeves" at bounding box center [140, 504] width 83 height 24
click at [191, 557] on span "3 Stripes" at bounding box center [201, 561] width 64 height 24
click at [144, 394] on img at bounding box center [151, 393] width 61 height 61
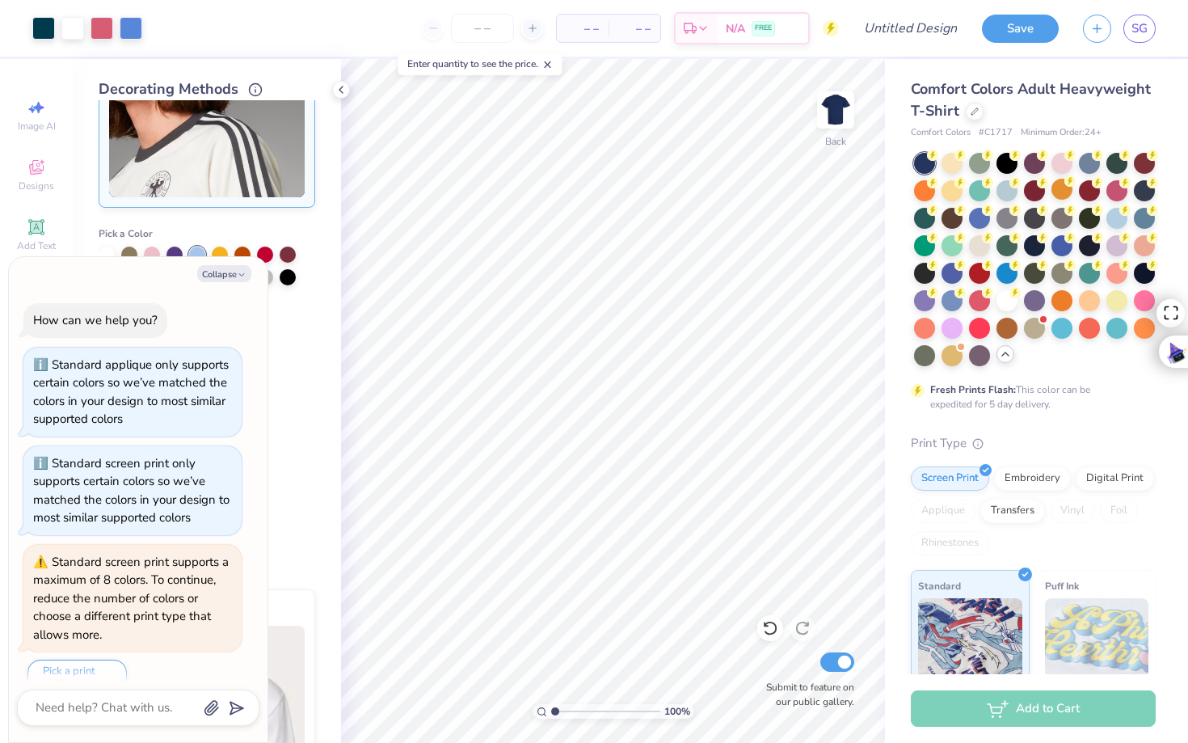
scroll to position [143, 0]
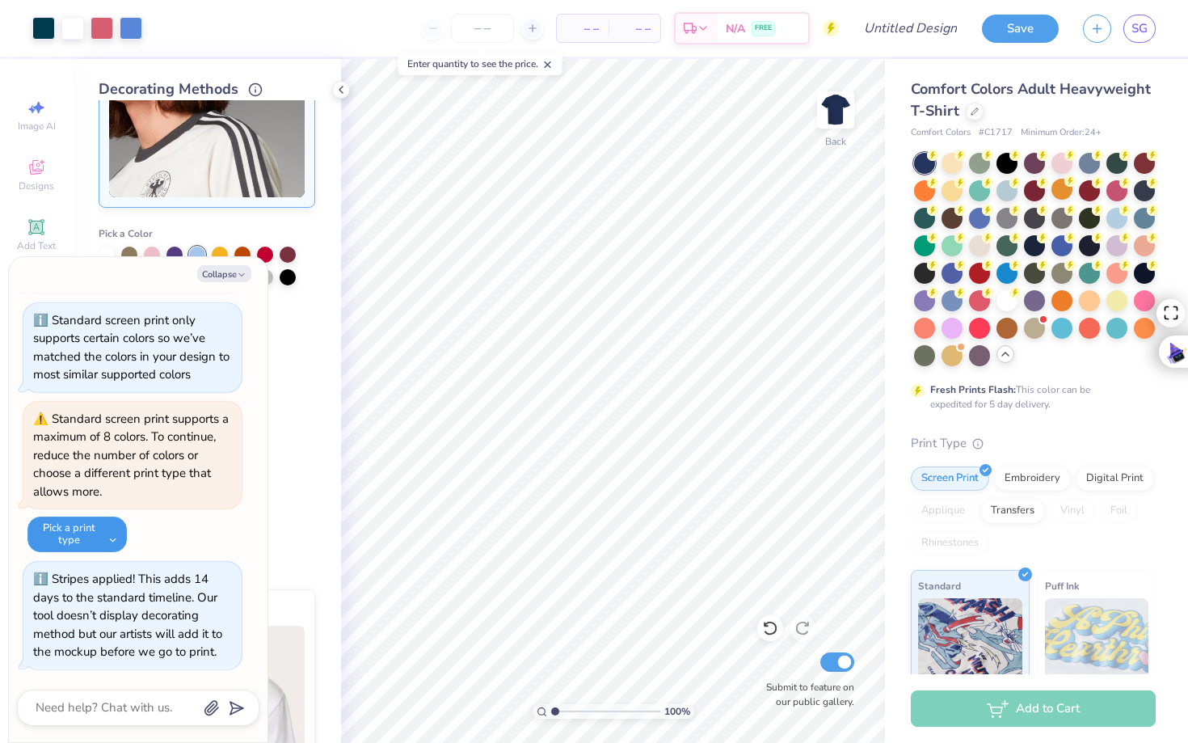
click at [88, 546] on button "Pick a print type" at bounding box center [76, 535] width 99 height 36
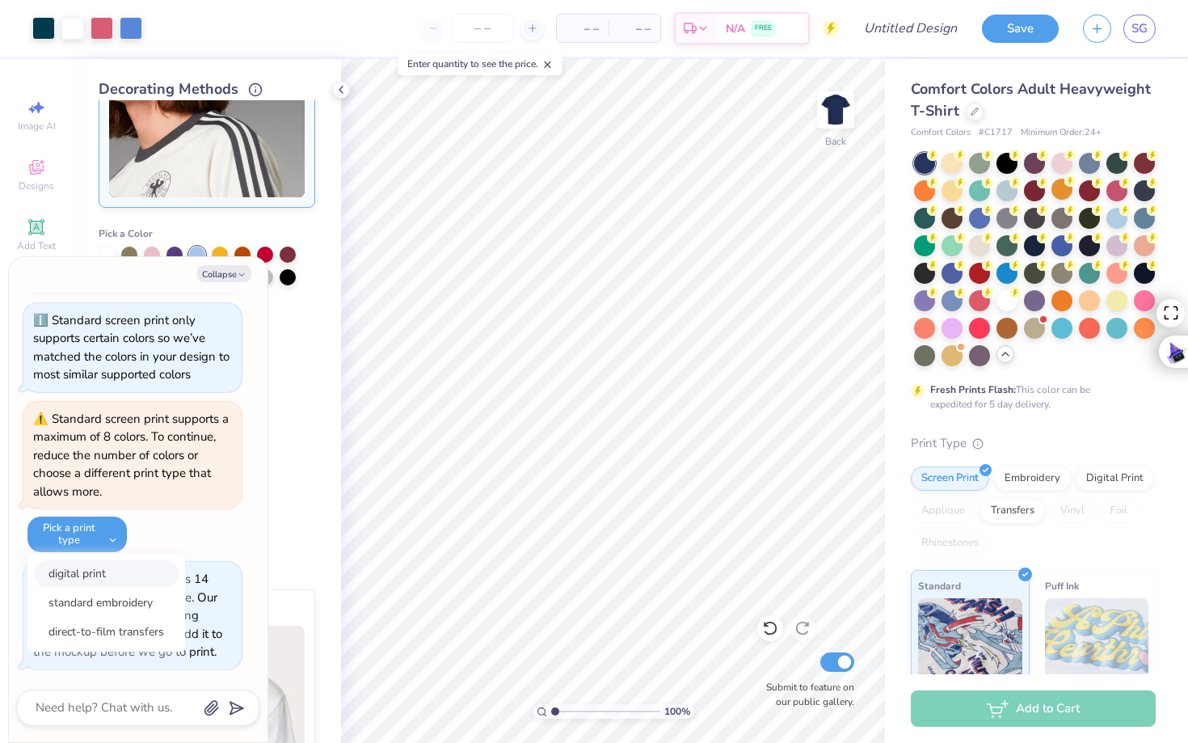
click at [112, 561] on button "digital print" at bounding box center [106, 573] width 145 height 27
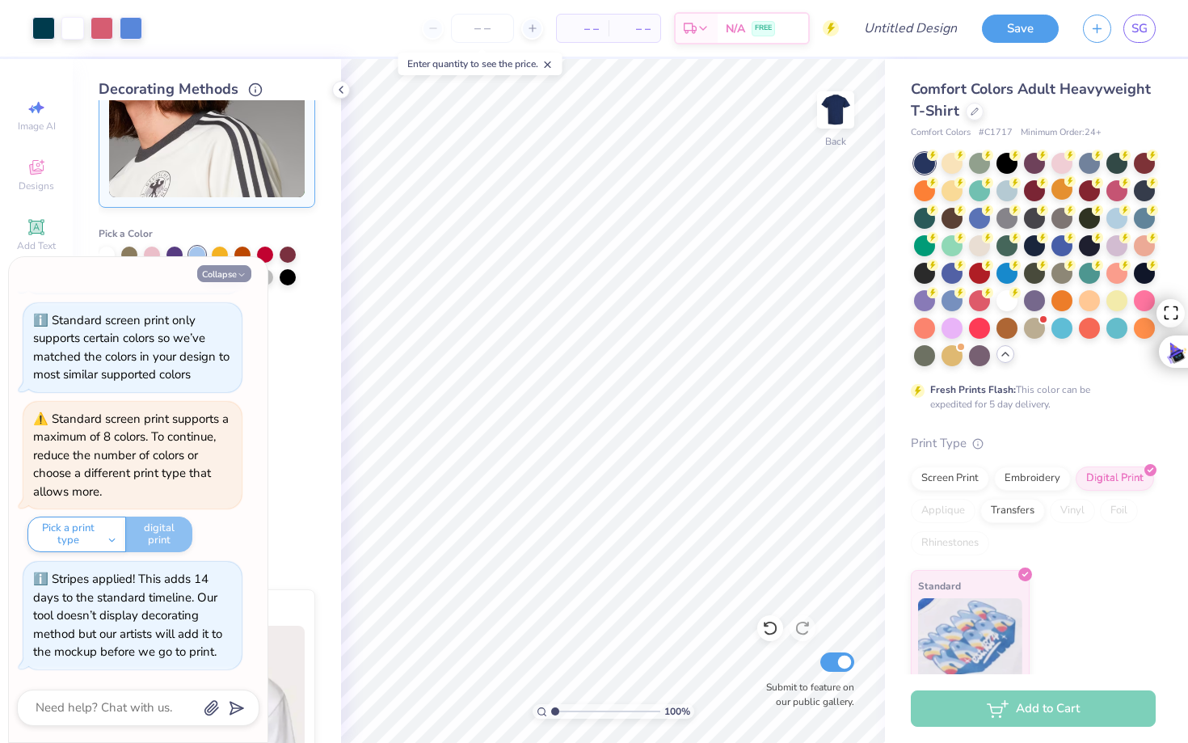
click at [227, 276] on button "Collapse" at bounding box center [224, 273] width 54 height 17
type textarea "x"
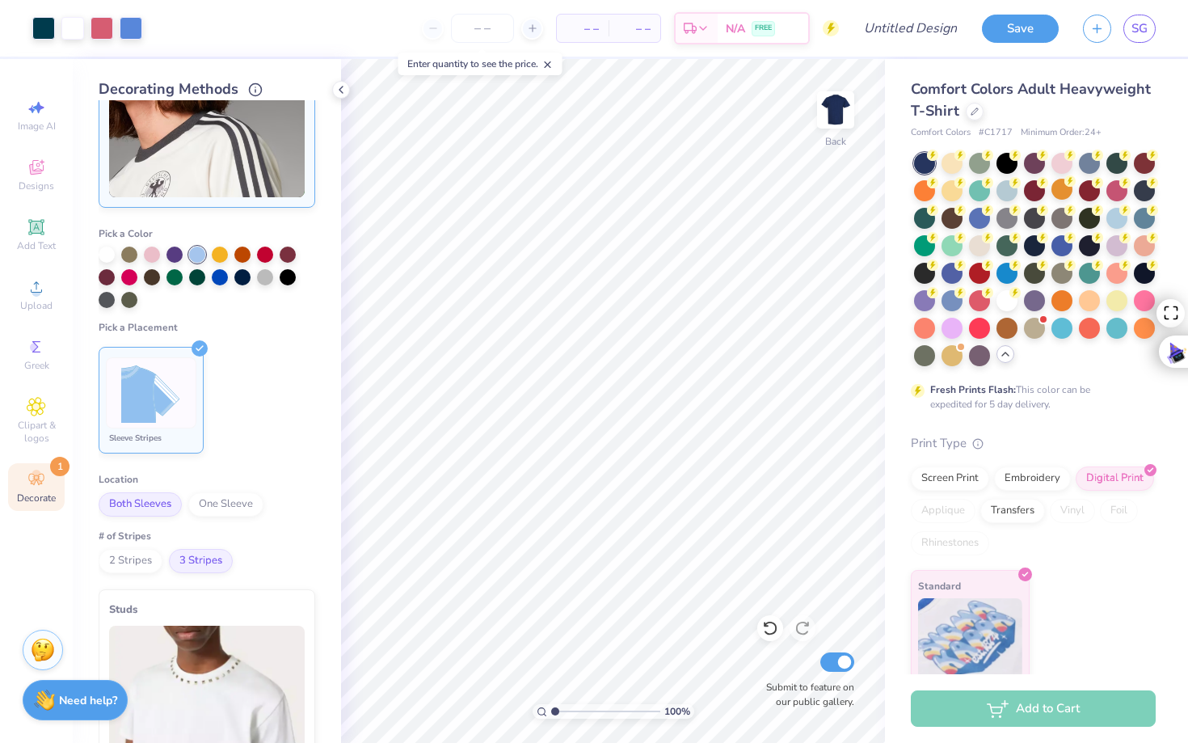
click at [150, 410] on img at bounding box center [151, 393] width 61 height 61
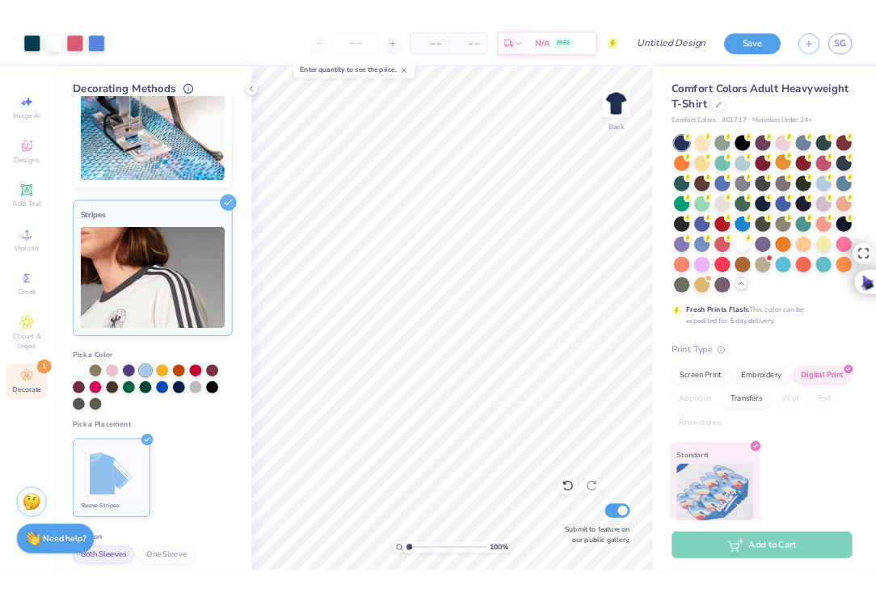
scroll to position [0, 0]
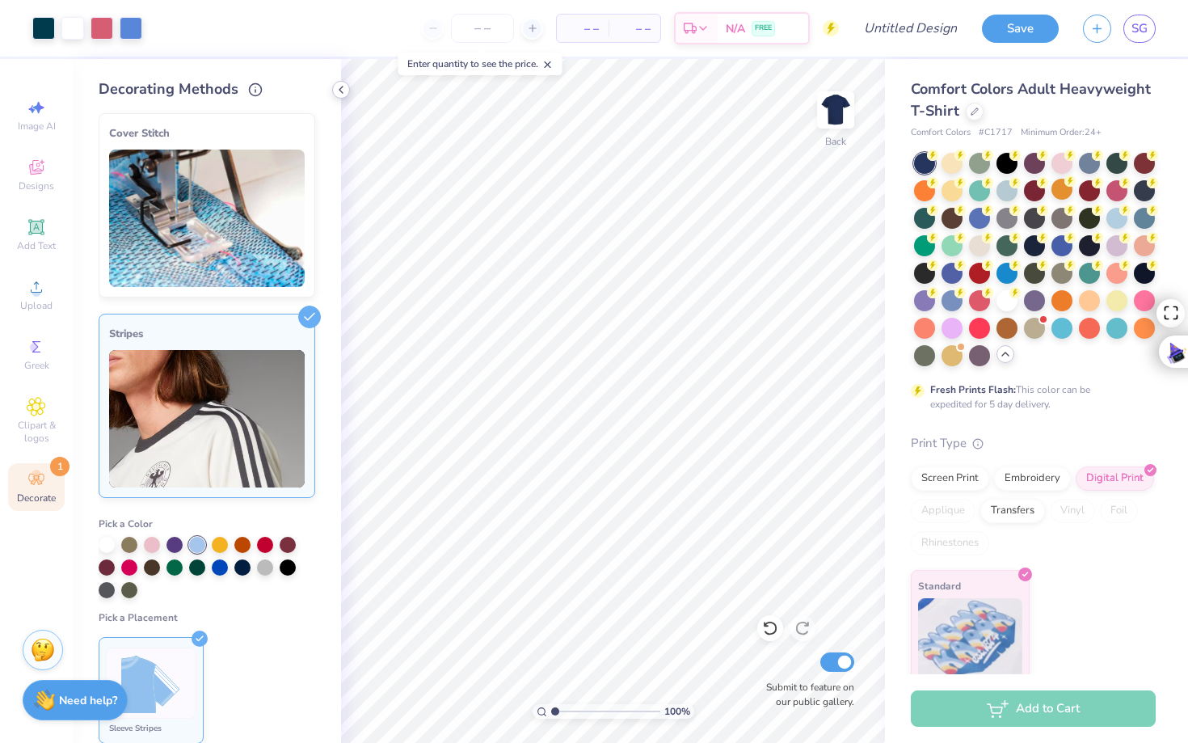
click at [335, 93] on icon at bounding box center [341, 89] width 13 height 13
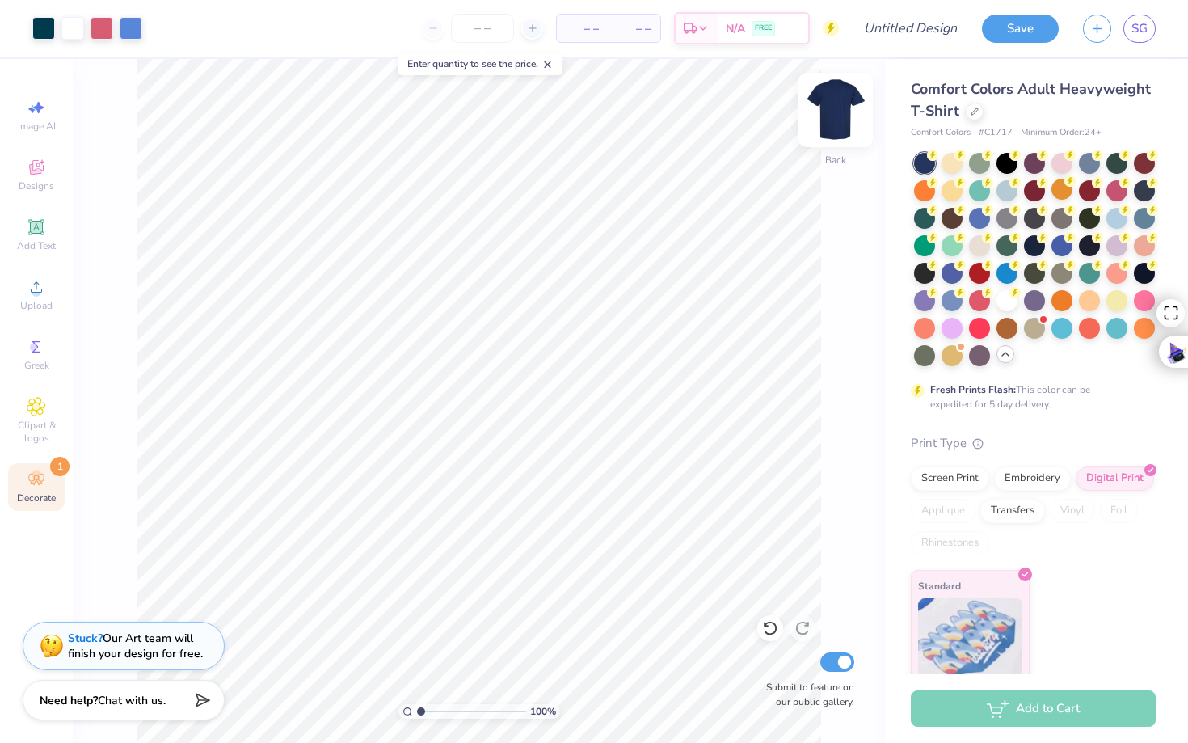
click at [839, 96] on img at bounding box center [836, 110] width 65 height 65
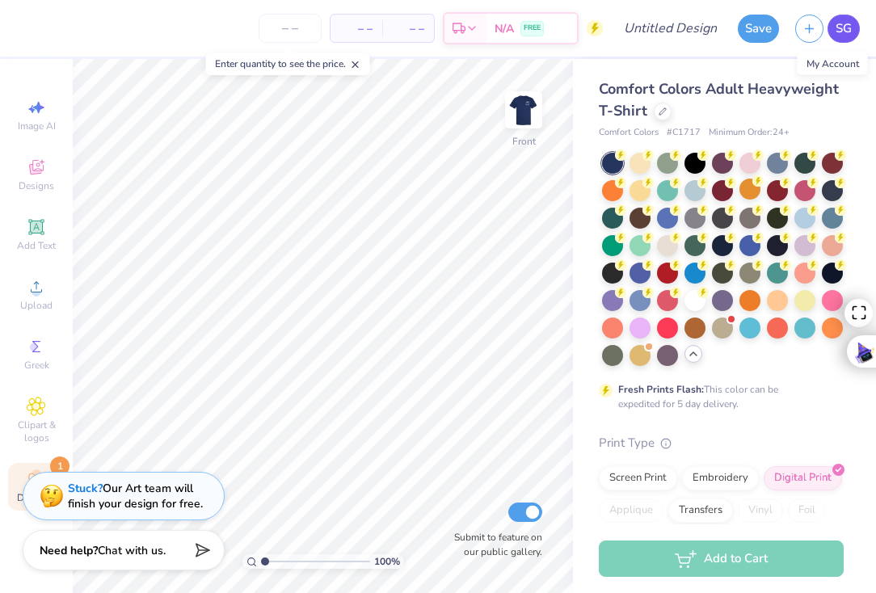
click at [842, 23] on span "SG" at bounding box center [844, 28] width 16 height 19
